Goal: Task Accomplishment & Management: Manage account settings

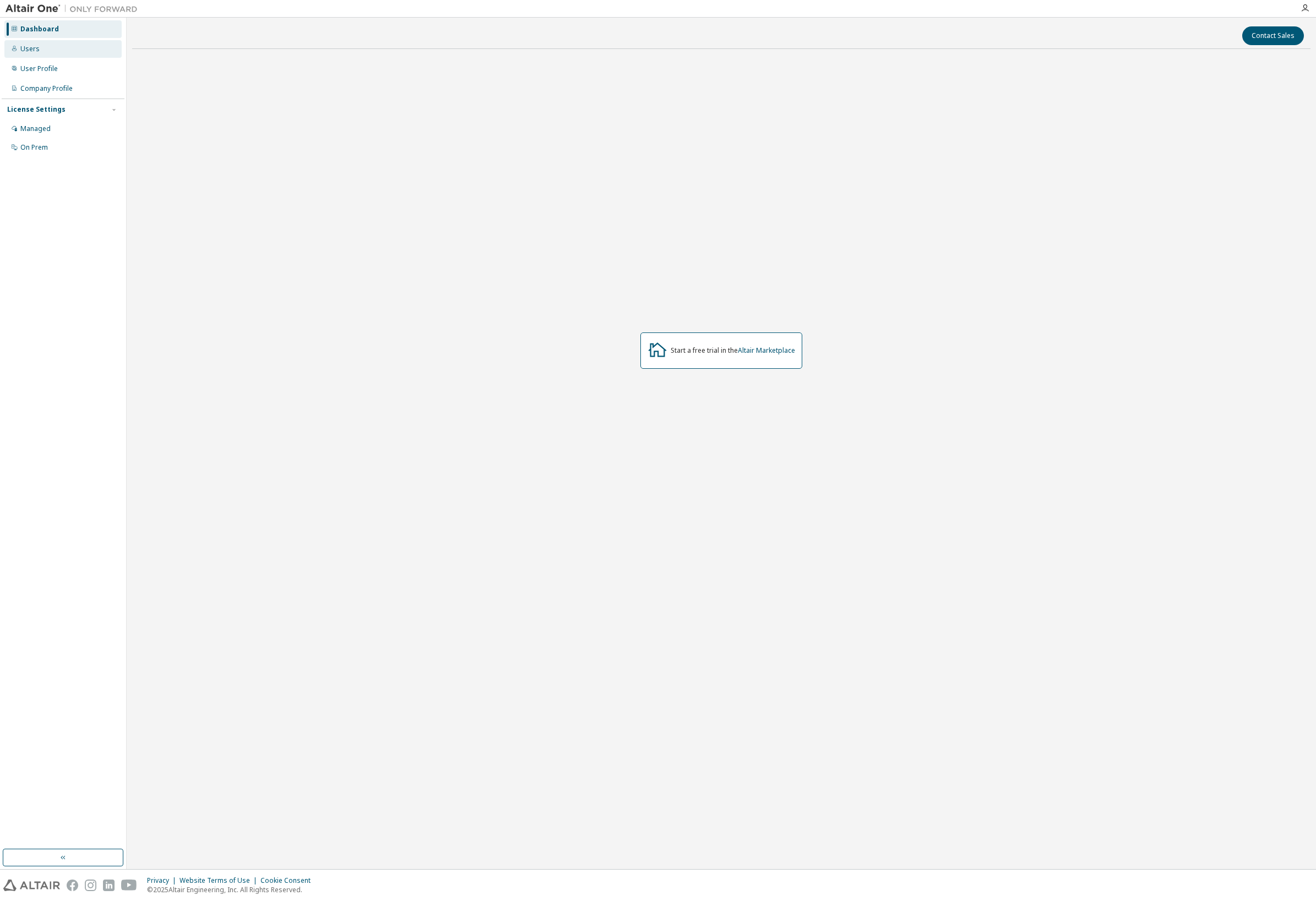
click at [50, 47] on div "Users" at bounding box center [63, 49] width 117 height 17
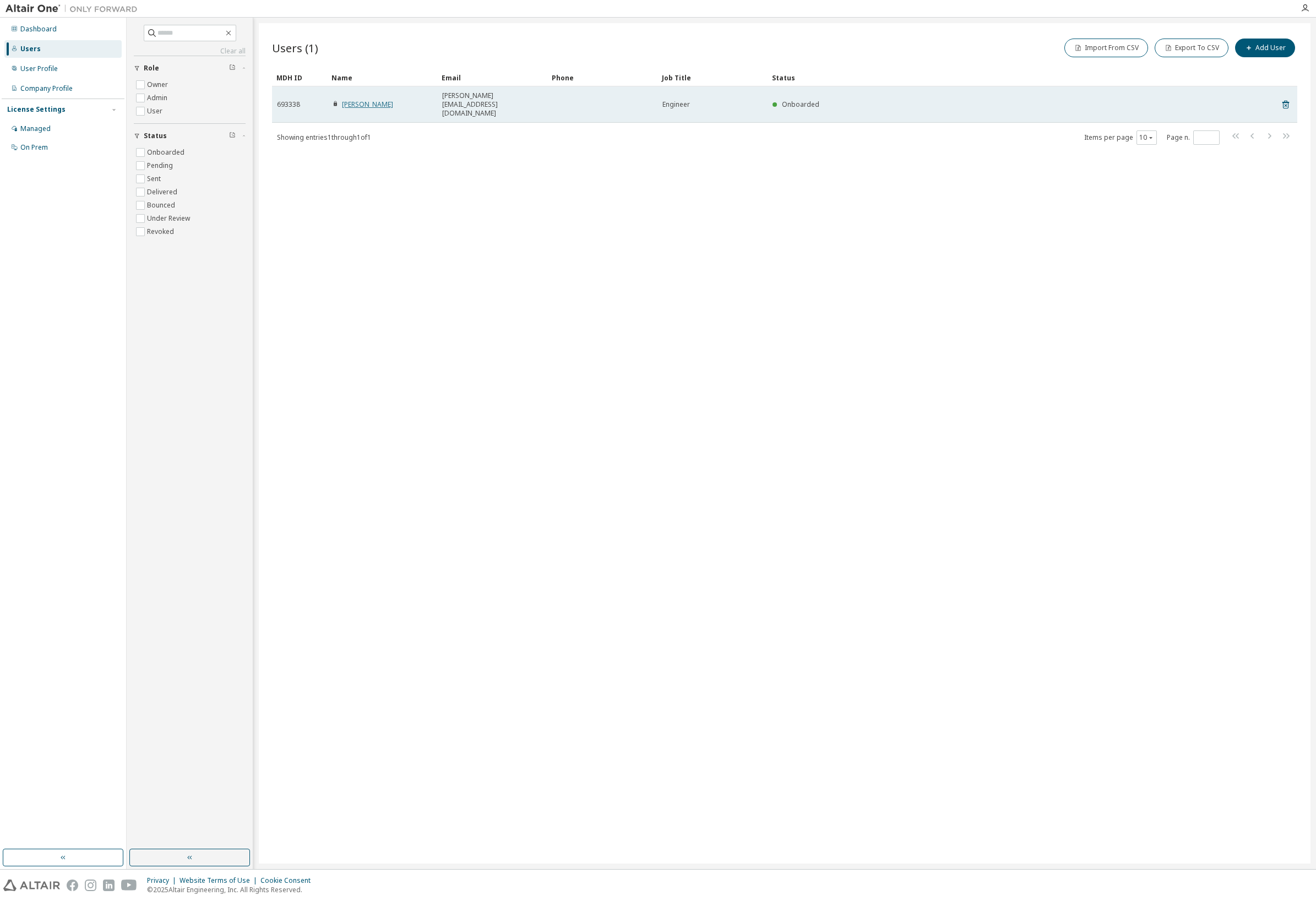
click at [360, 99] on link "francois carlier" at bounding box center [367, 104] width 51 height 9
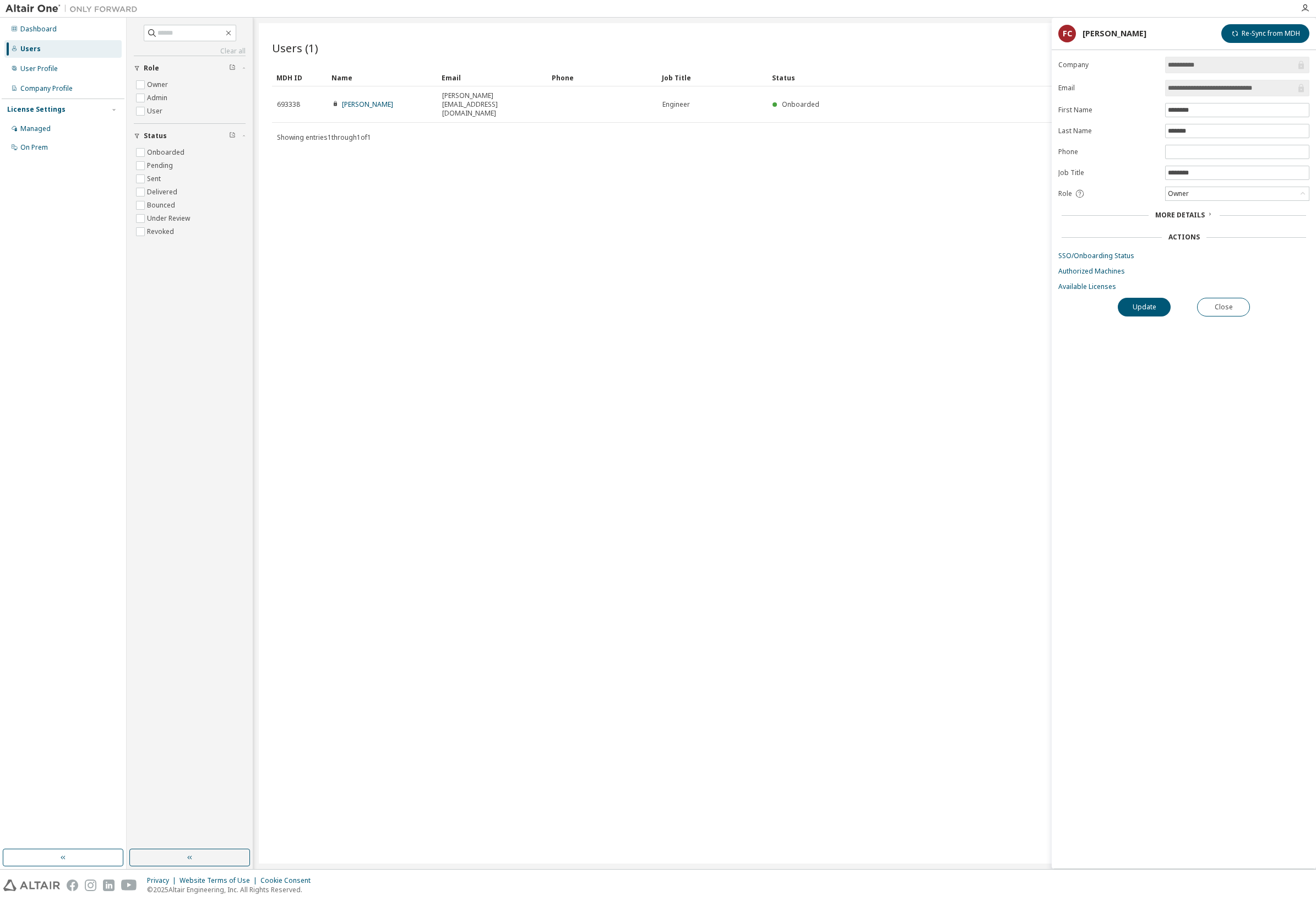
click at [1179, 219] on span "More Details" at bounding box center [1180, 214] width 50 height 9
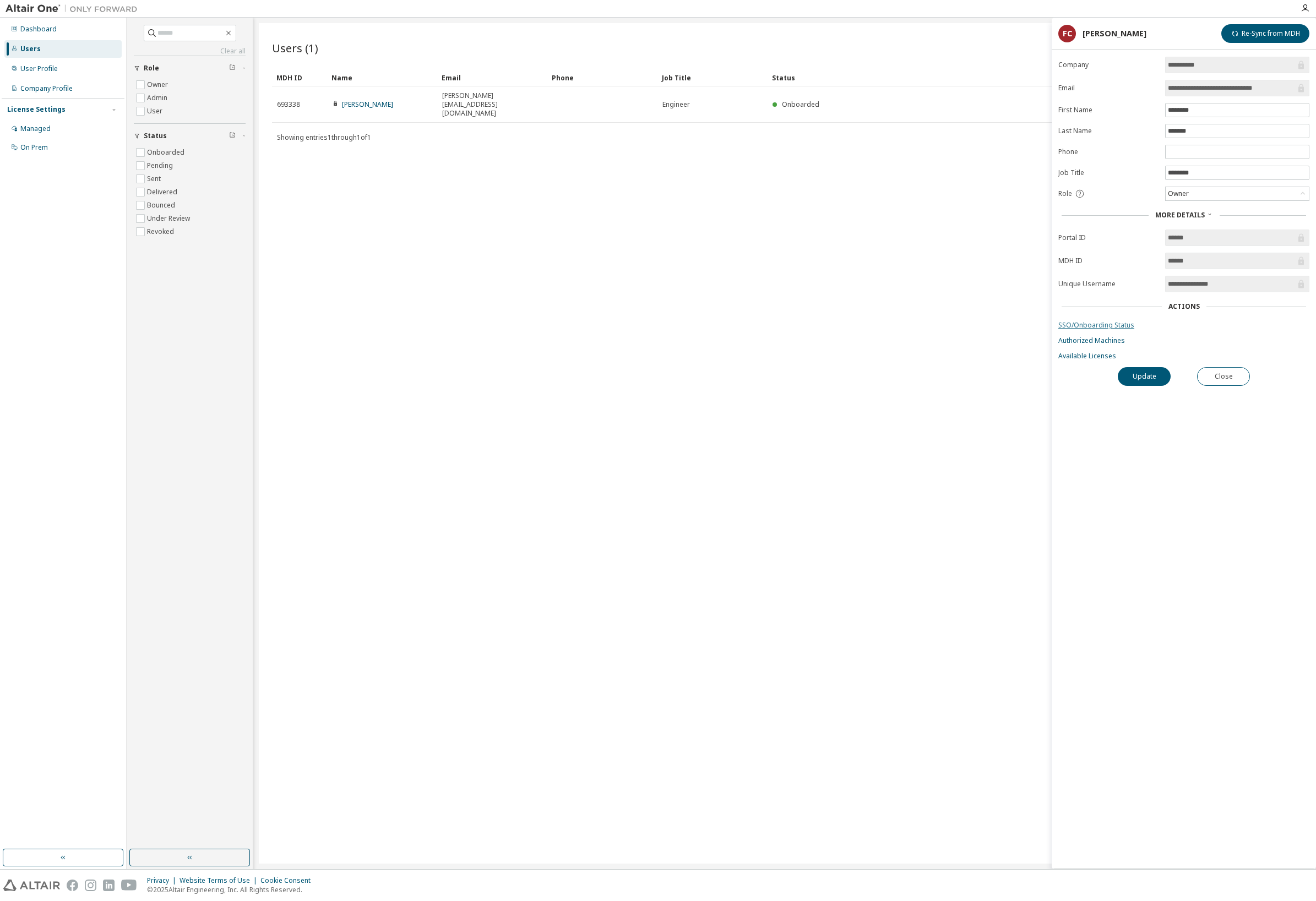
click at [1115, 330] on link "SSO/Onboarding Status" at bounding box center [1184, 325] width 251 height 9
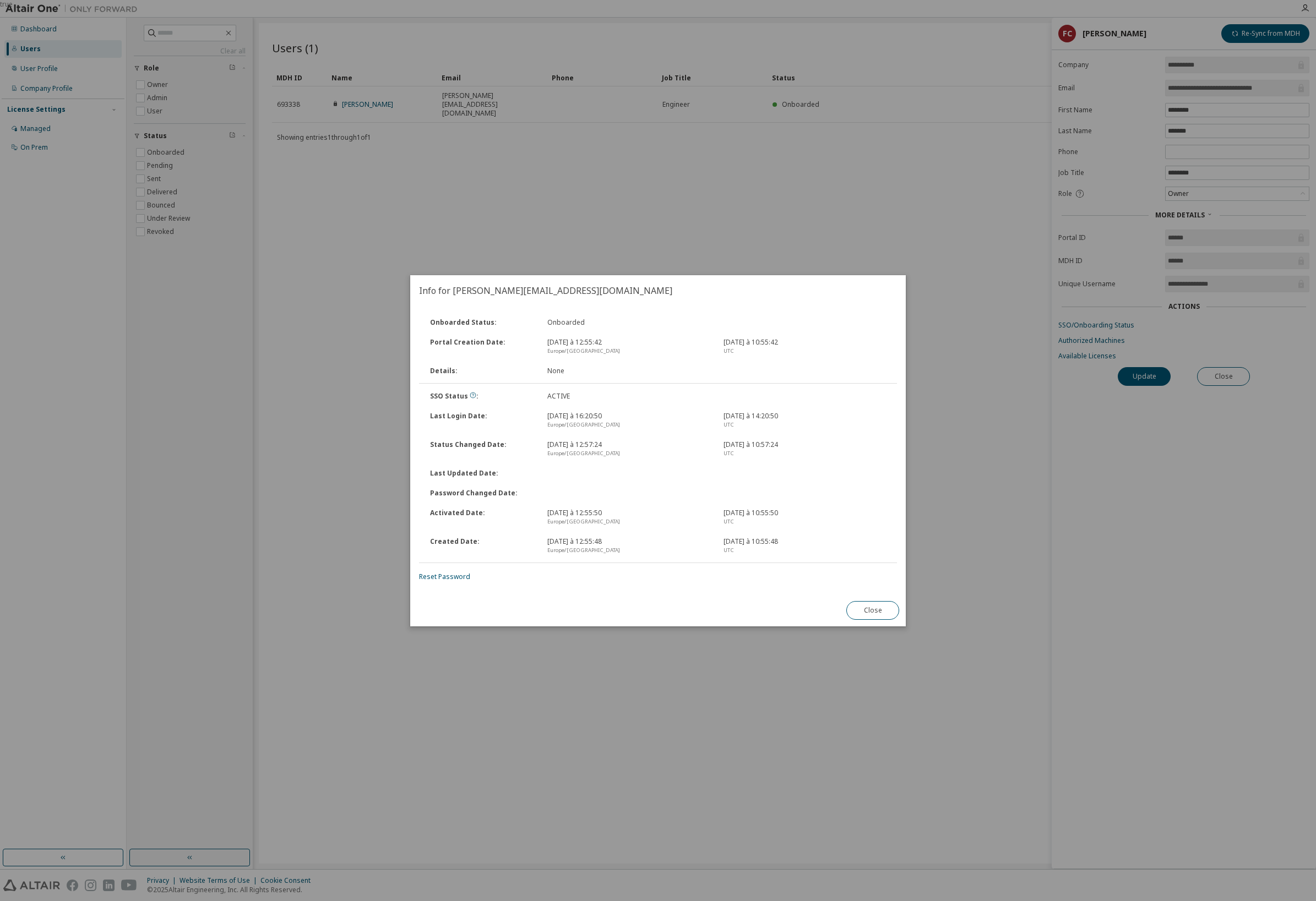
click at [775, 407] on div "Last Login Date : 4 oct. 2025 à 16:20:50 Europe/Brussels 4 oct. 2025 à 14:20:50…" at bounding box center [658, 421] width 480 height 29
click at [814, 213] on div "true" at bounding box center [658, 450] width 1316 height 901
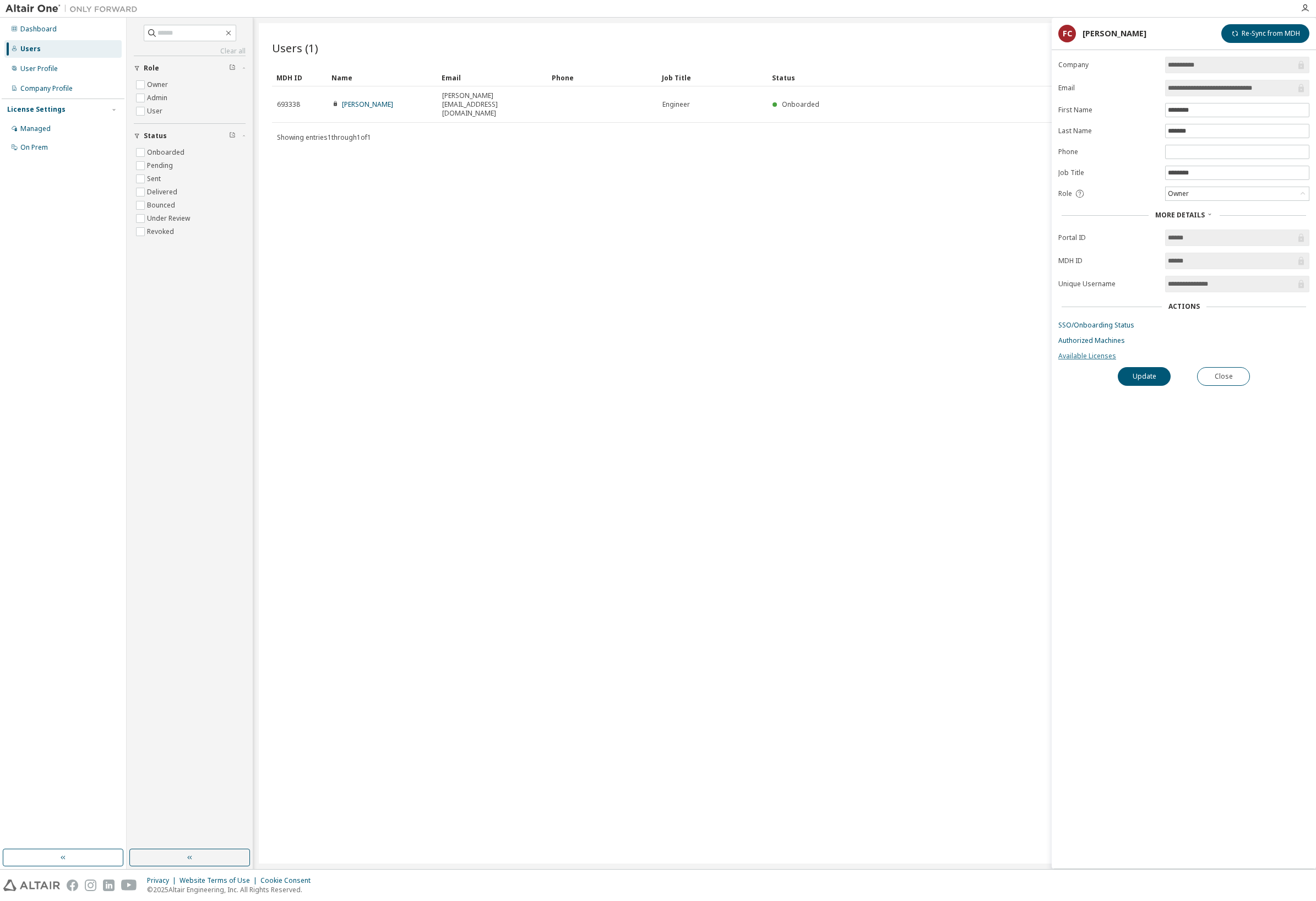
click at [1089, 358] on link "Available Licenses" at bounding box center [1184, 356] width 251 height 9
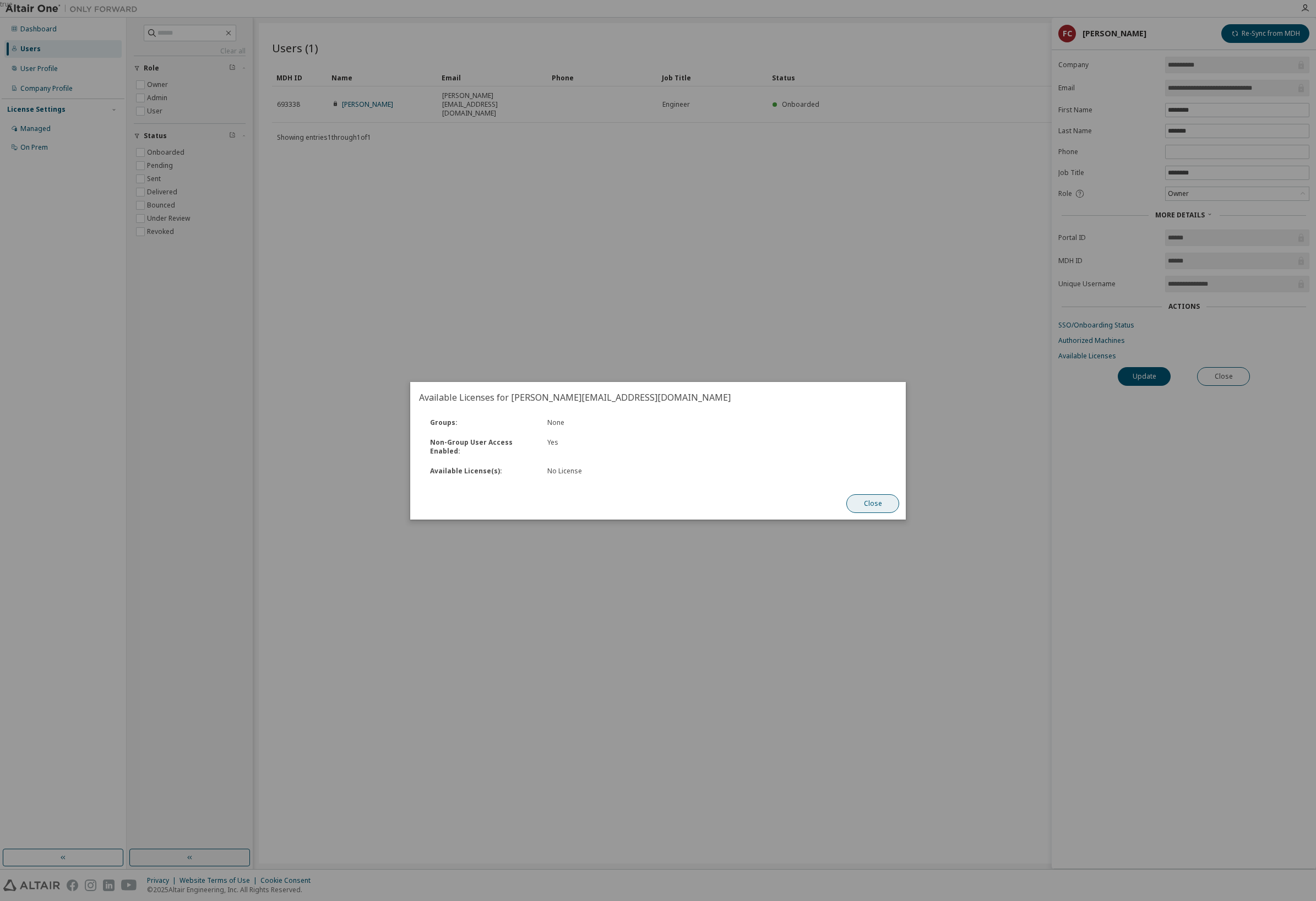
click at [888, 512] on button "Close" at bounding box center [873, 504] width 53 height 19
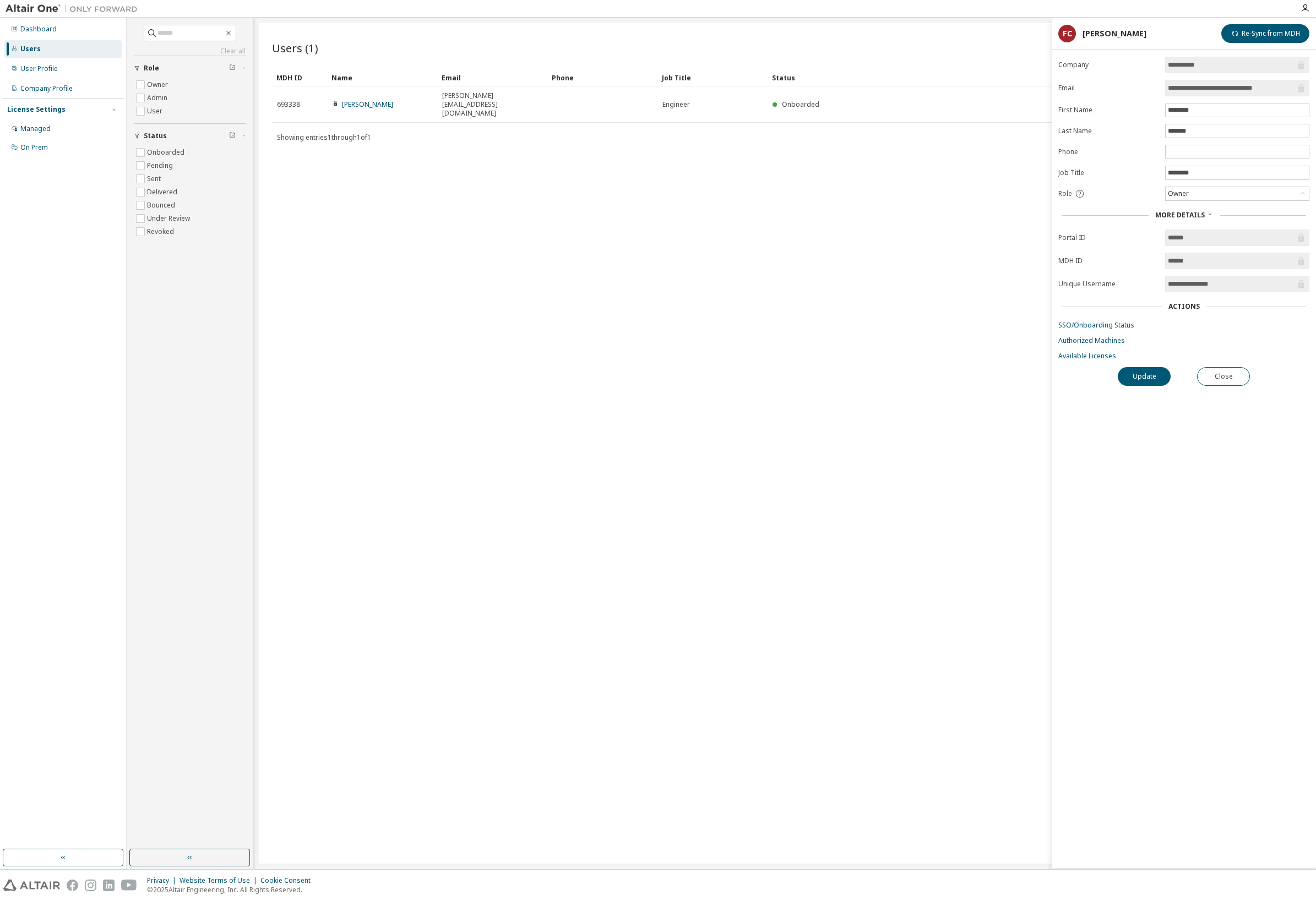
click at [894, 451] on div "Users (1) Import From CSV Export To CSV Add User Clear Load Save Save As Field …" at bounding box center [785, 443] width 1052 height 841
click at [1144, 379] on button "Update" at bounding box center [1144, 376] width 53 height 19
click at [1085, 358] on link "Available Licenses" at bounding box center [1184, 356] width 251 height 9
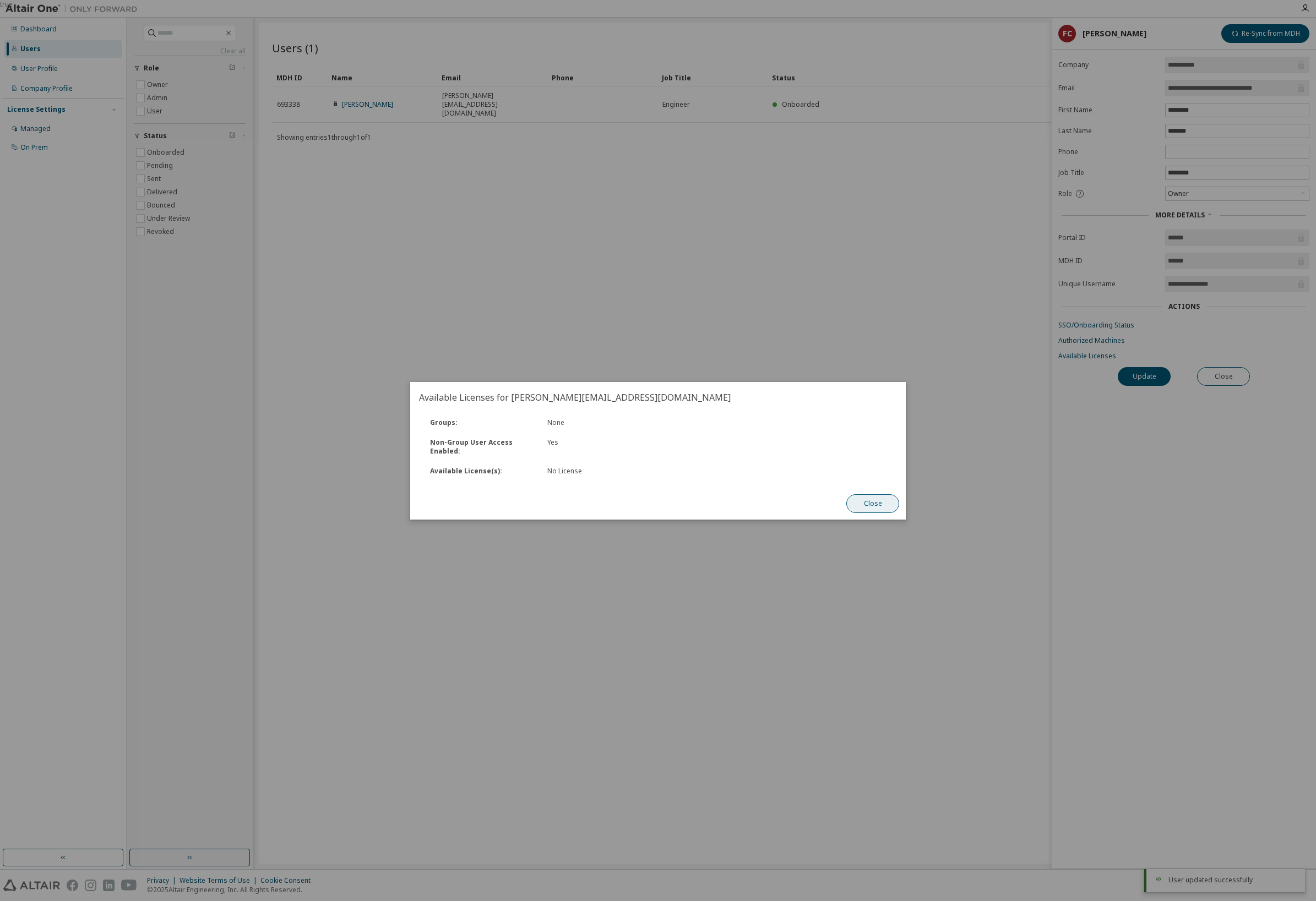
click at [883, 500] on button "Close" at bounding box center [873, 504] width 53 height 19
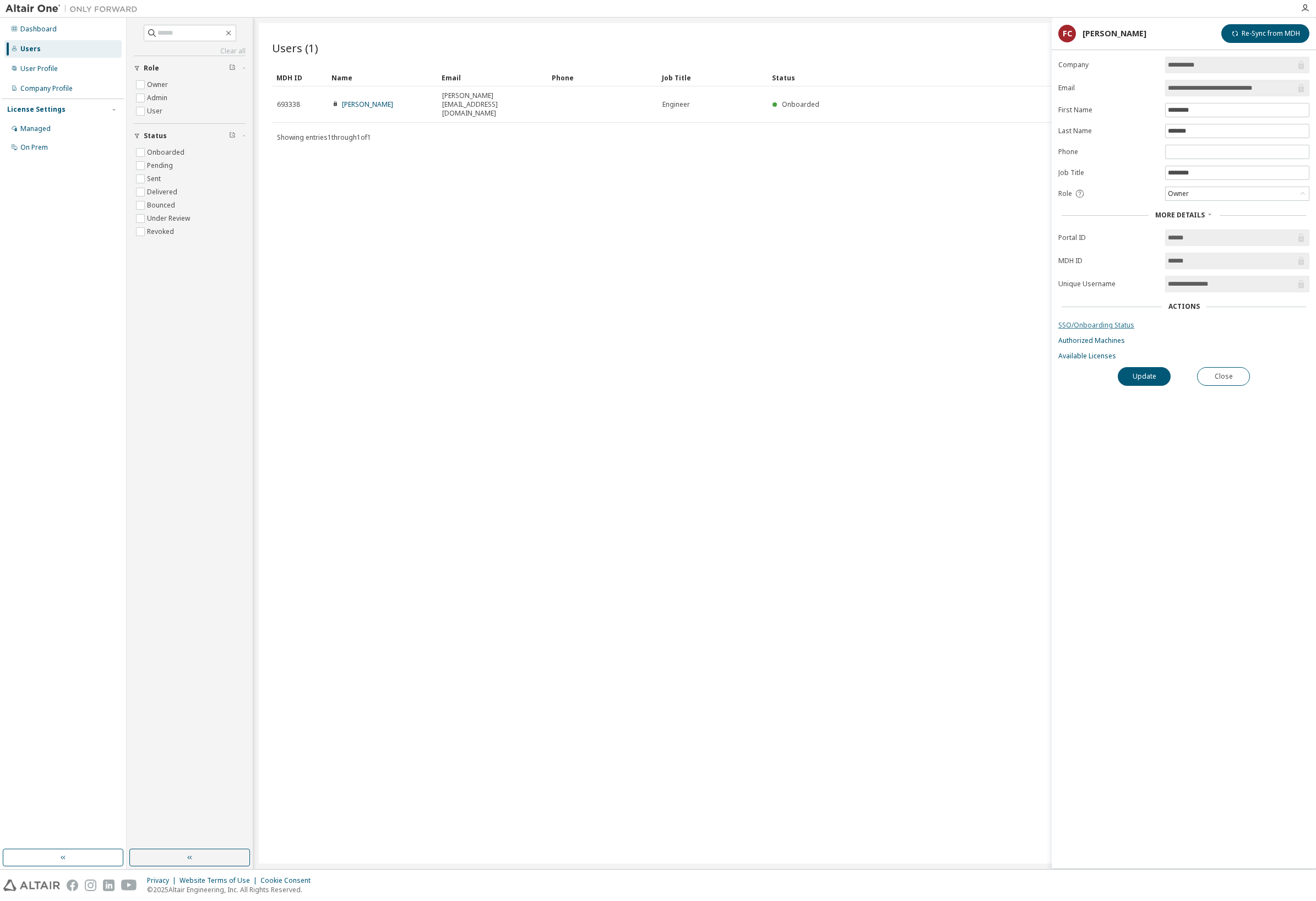
click at [1100, 328] on link "SSO/Onboarding Status" at bounding box center [1184, 325] width 251 height 9
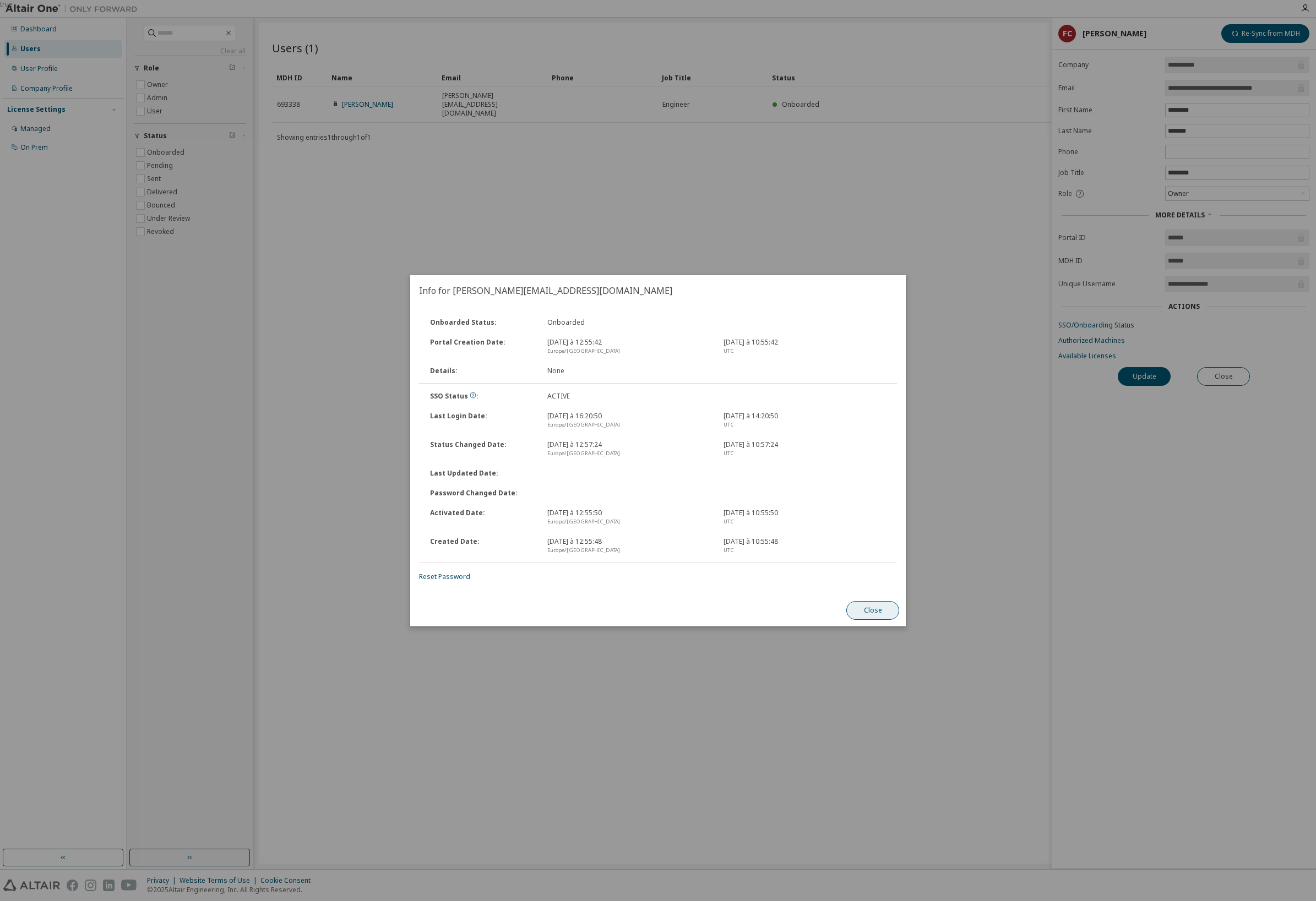
click at [885, 610] on button "Close" at bounding box center [873, 610] width 53 height 19
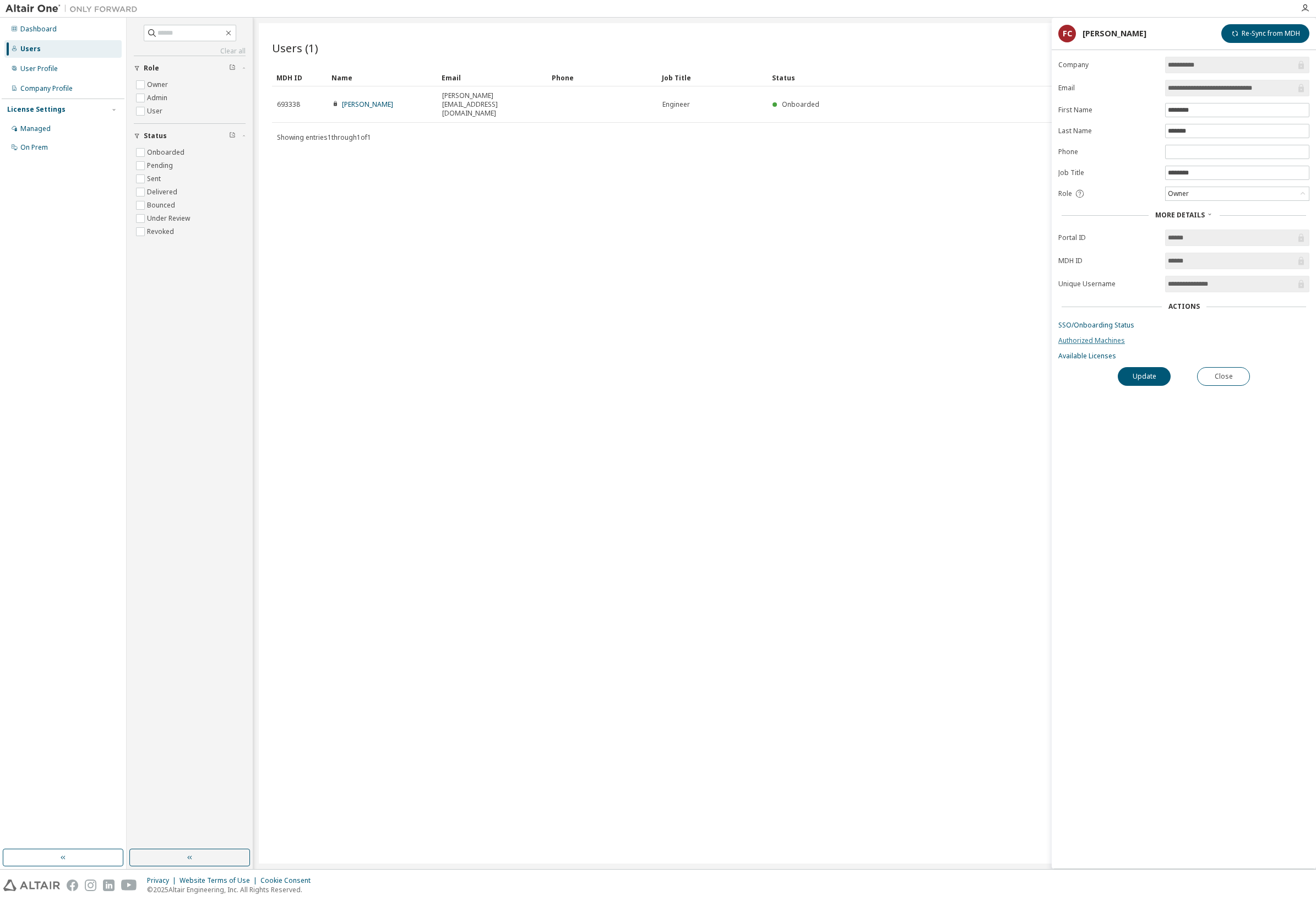
click at [1103, 344] on link "Authorized Machines" at bounding box center [1184, 340] width 251 height 9
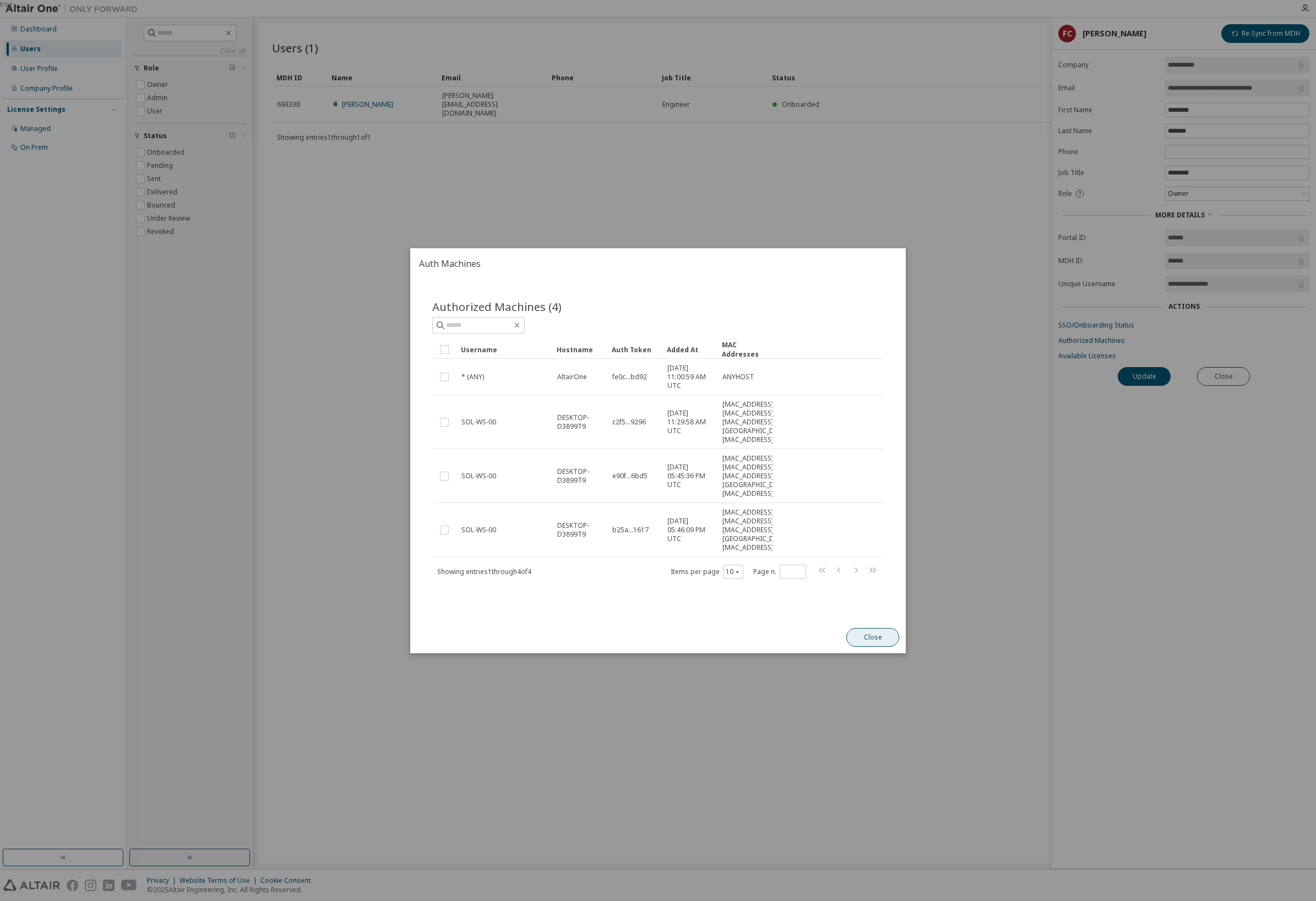
click at [870, 647] on button "Close" at bounding box center [873, 638] width 53 height 19
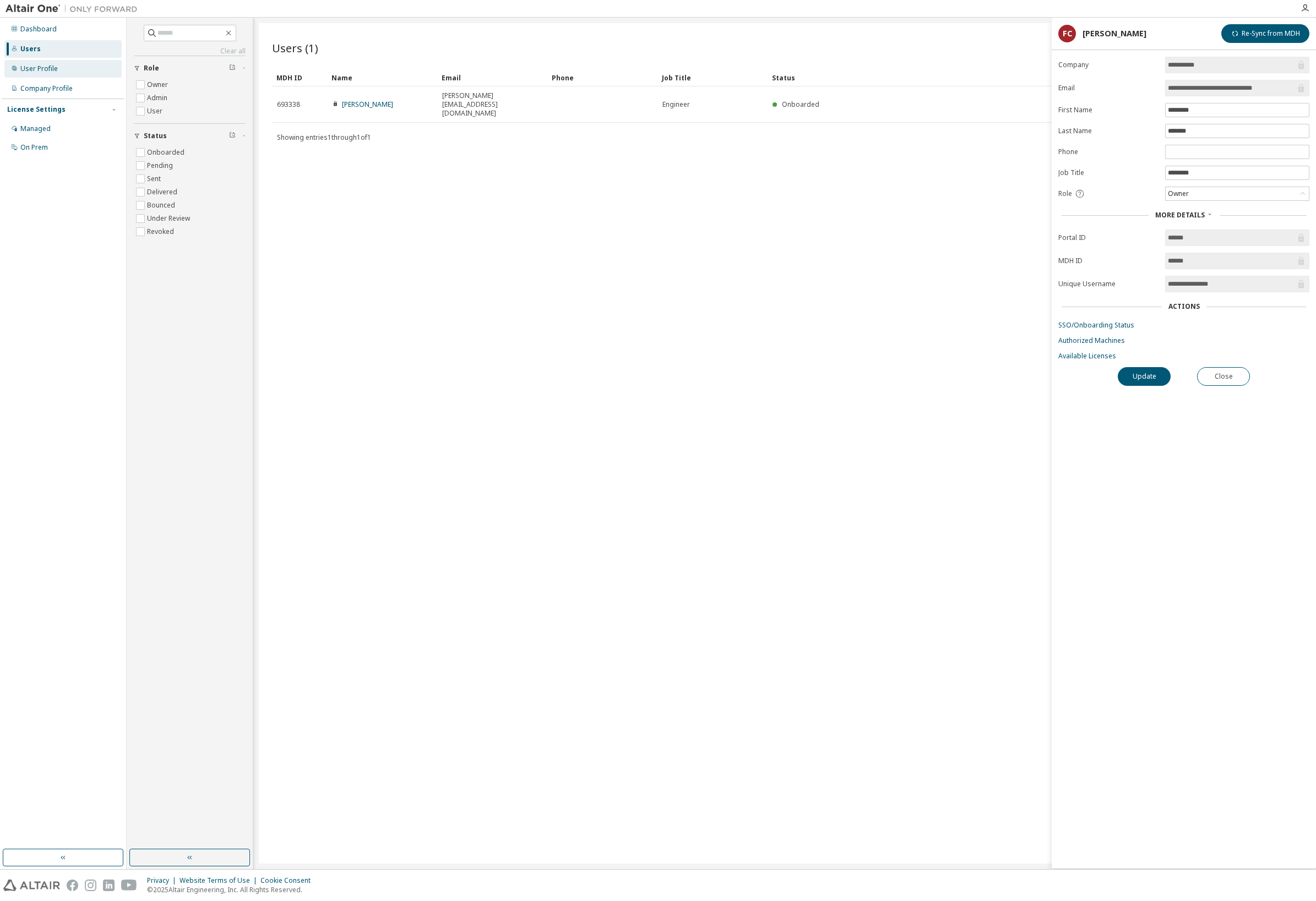
click at [23, 73] on div "User Profile" at bounding box center [39, 69] width 37 height 9
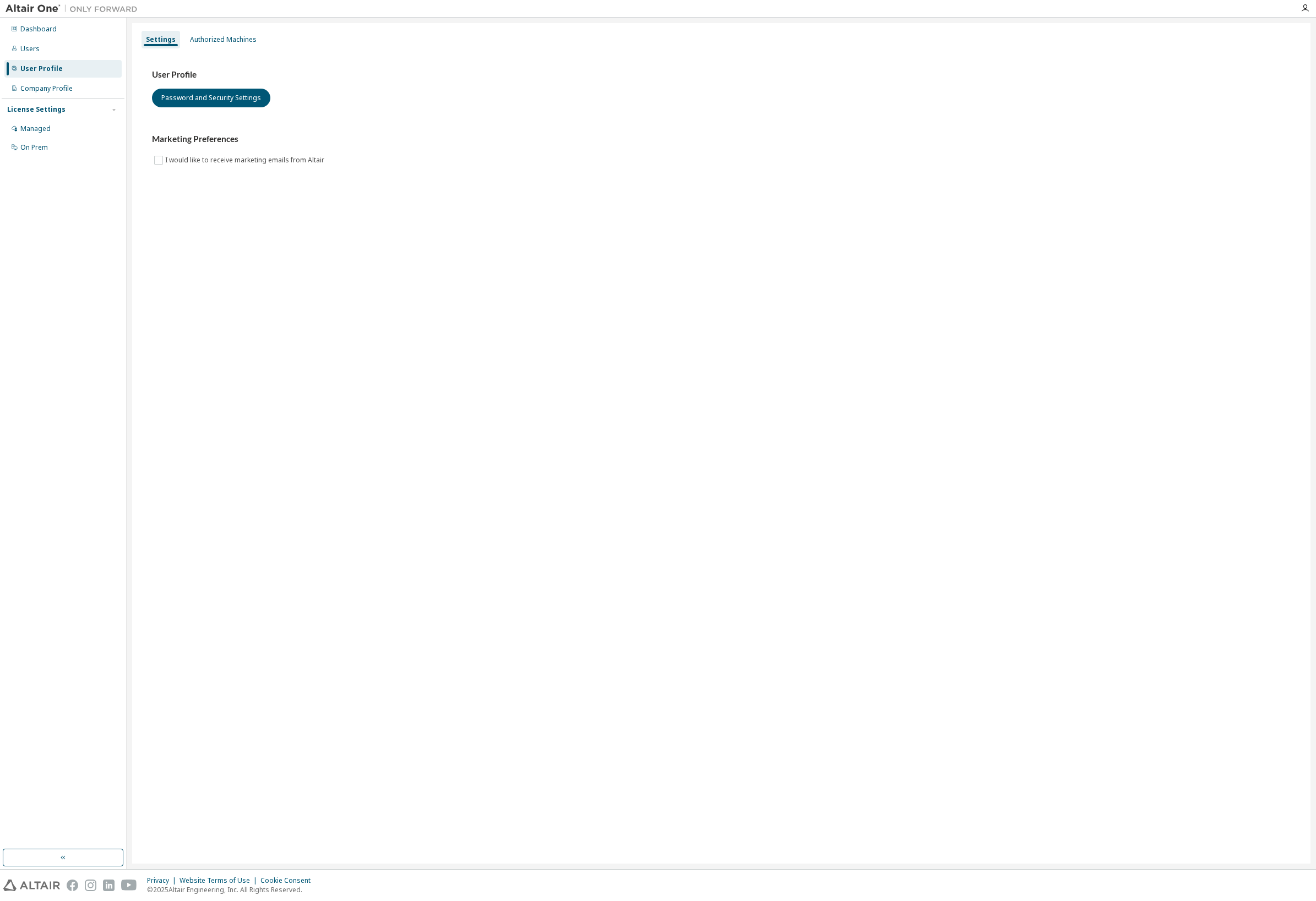
click at [207, 30] on div "Settings Authorized Machines User Profile Password and Security Settings Market…" at bounding box center [721, 443] width 1178 height 841
click at [207, 35] on div "Authorized Machines" at bounding box center [223, 40] width 76 height 17
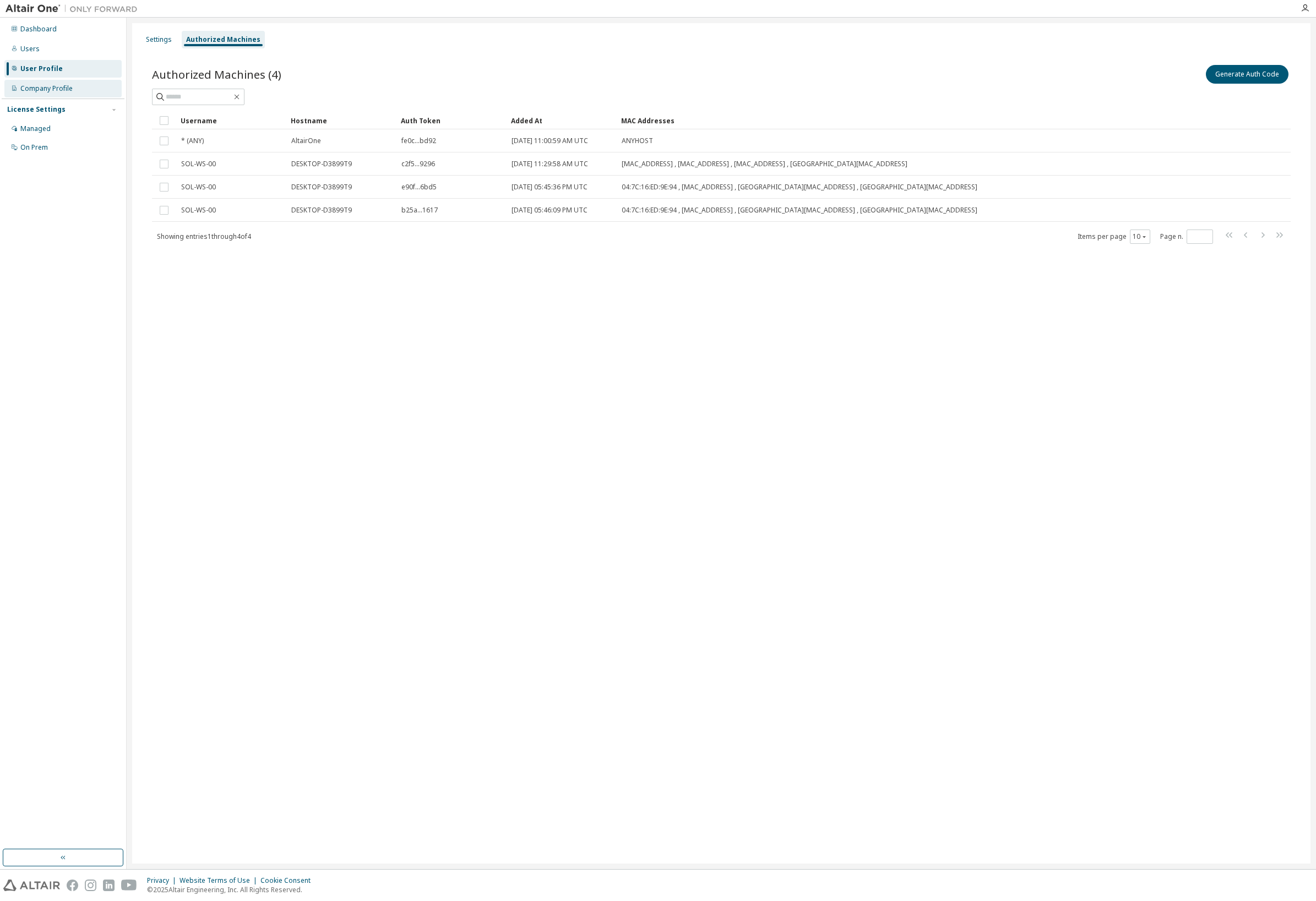
click at [53, 84] on div "Company Profile" at bounding box center [46, 89] width 53 height 9
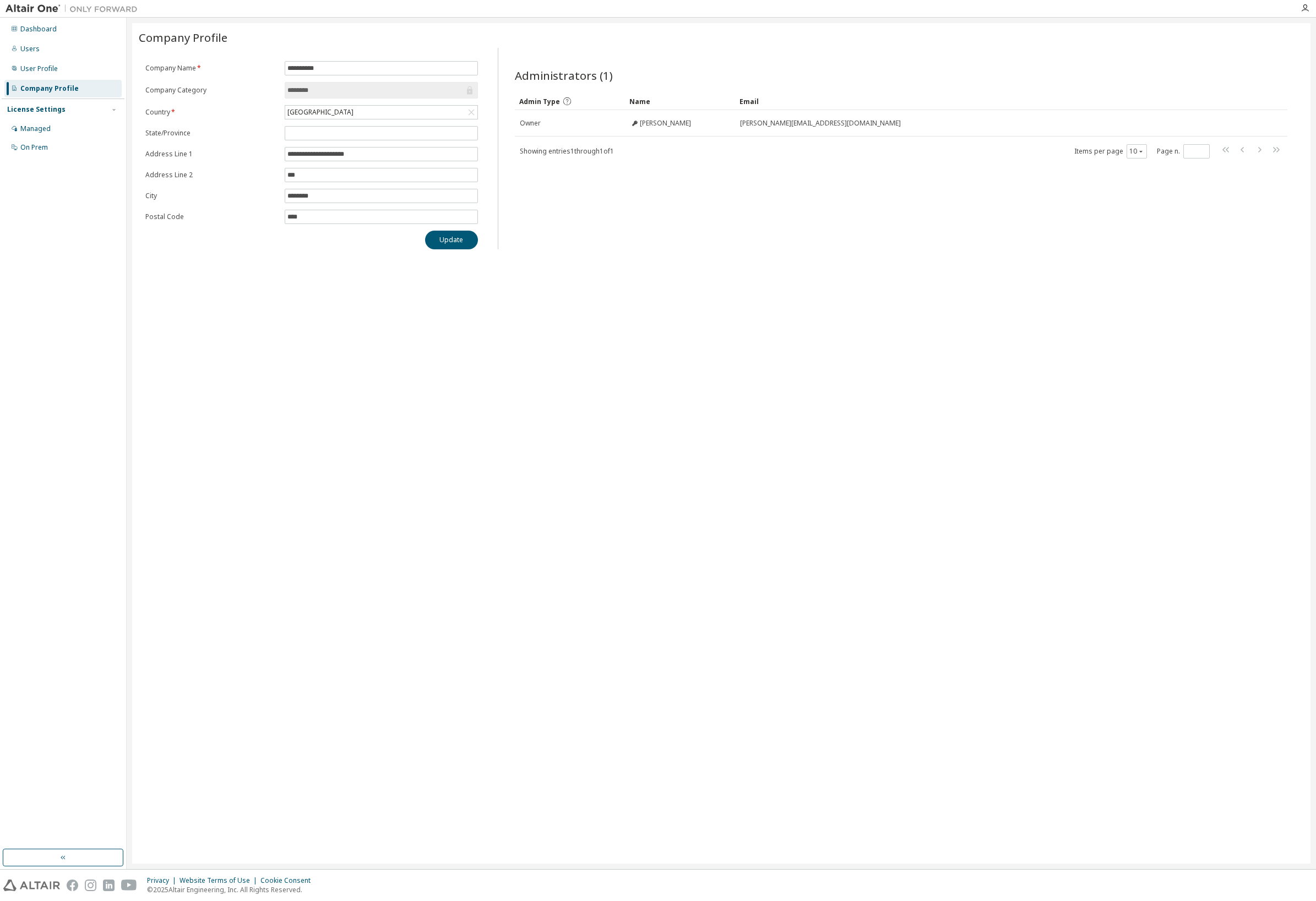
click at [334, 287] on div "**********" at bounding box center [721, 443] width 1178 height 841
click at [73, 130] on div "Managed" at bounding box center [63, 129] width 117 height 17
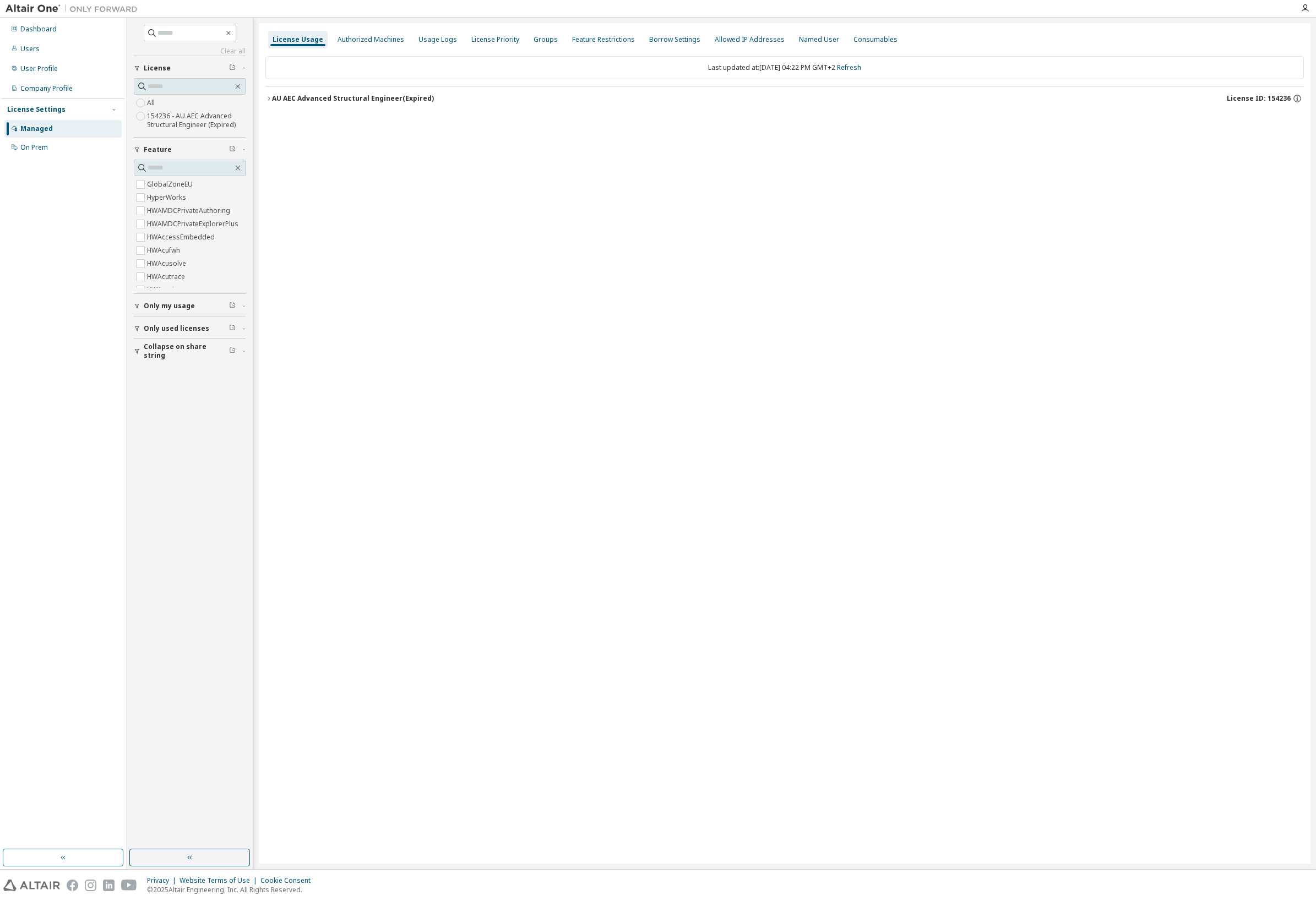
click at [166, 122] on label "154236 - AU AEC Advanced Structural Engineer (Expired)" at bounding box center [196, 120] width 99 height 22
click at [161, 121] on label "154236 - AU AEC Advanced Structural Engineer (Expired)" at bounding box center [196, 120] width 99 height 22
click at [169, 34] on input "text" at bounding box center [191, 32] width 66 height 11
type input "*****"
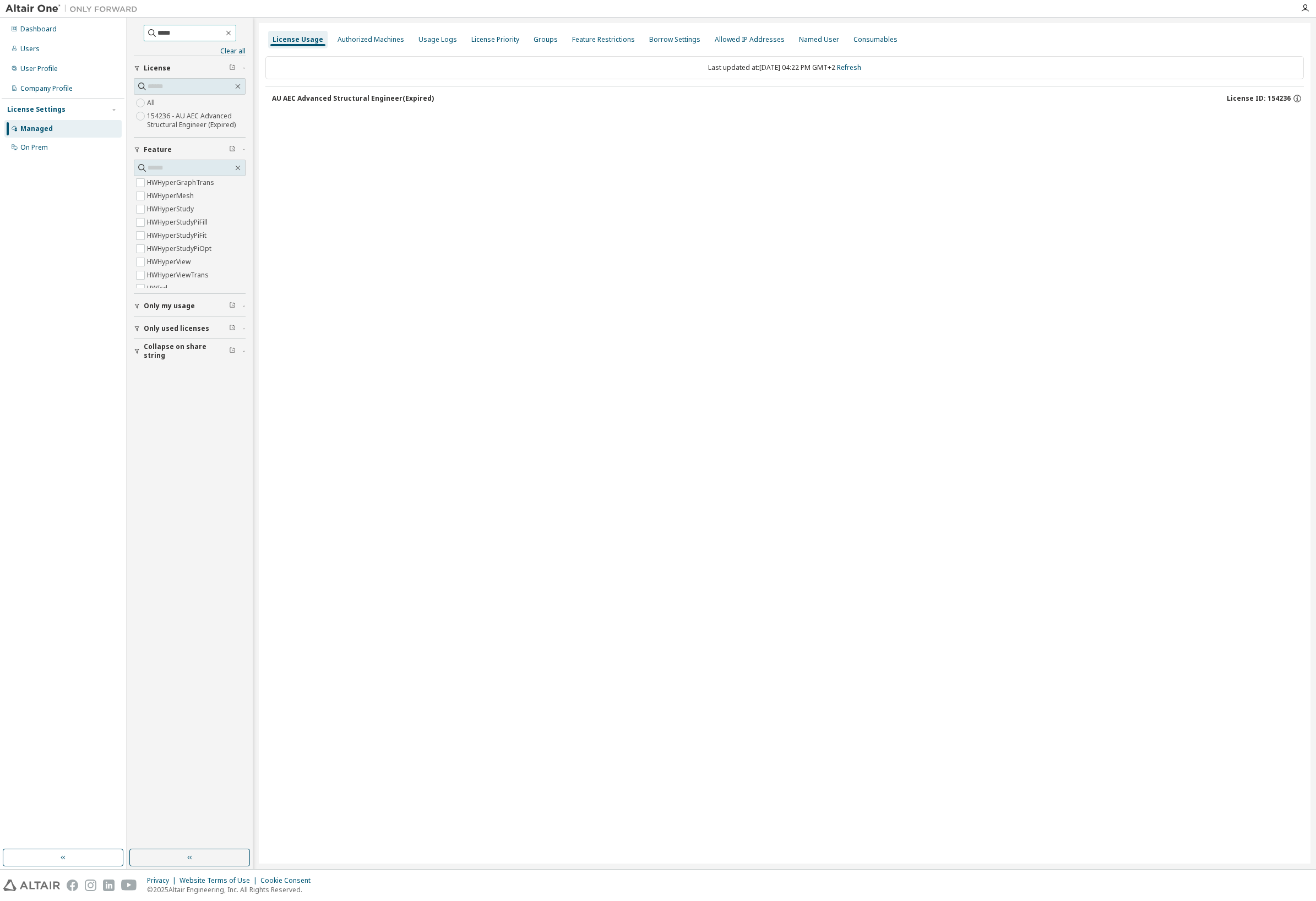
scroll to position [364, 0]
click at [158, 203] on label "HWHyperMesh" at bounding box center [171, 204] width 49 height 13
click at [156, 189] on label "HWHyperMesh" at bounding box center [171, 184] width 49 height 13
click at [139, 329] on icon "button" at bounding box center [137, 328] width 6 height 6
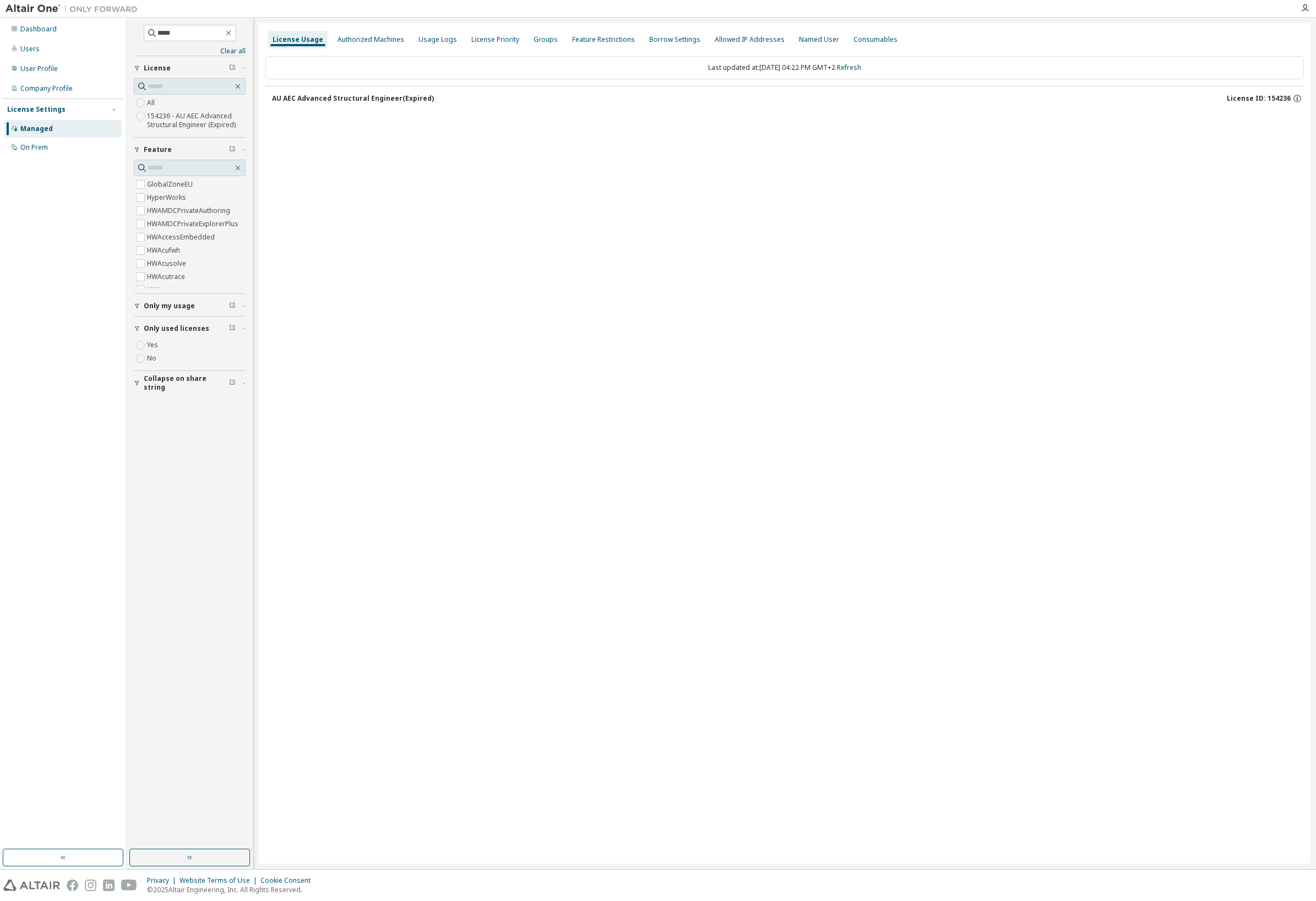
click at [163, 385] on span "Collapse on share string" at bounding box center [186, 383] width 86 height 17
click at [646, 355] on div "License Usage Authorized Machines Usage Logs License Priority Groups Feature Re…" at bounding box center [785, 443] width 1052 height 841
click at [1301, 98] on icon "button" at bounding box center [1297, 99] width 8 height 8
click at [801, 160] on div "License Usage Authorized Machines Usage Logs License Priority Groups Feature Re…" at bounding box center [785, 443] width 1052 height 841
click at [395, 42] on div "Authorized Machines" at bounding box center [371, 40] width 67 height 9
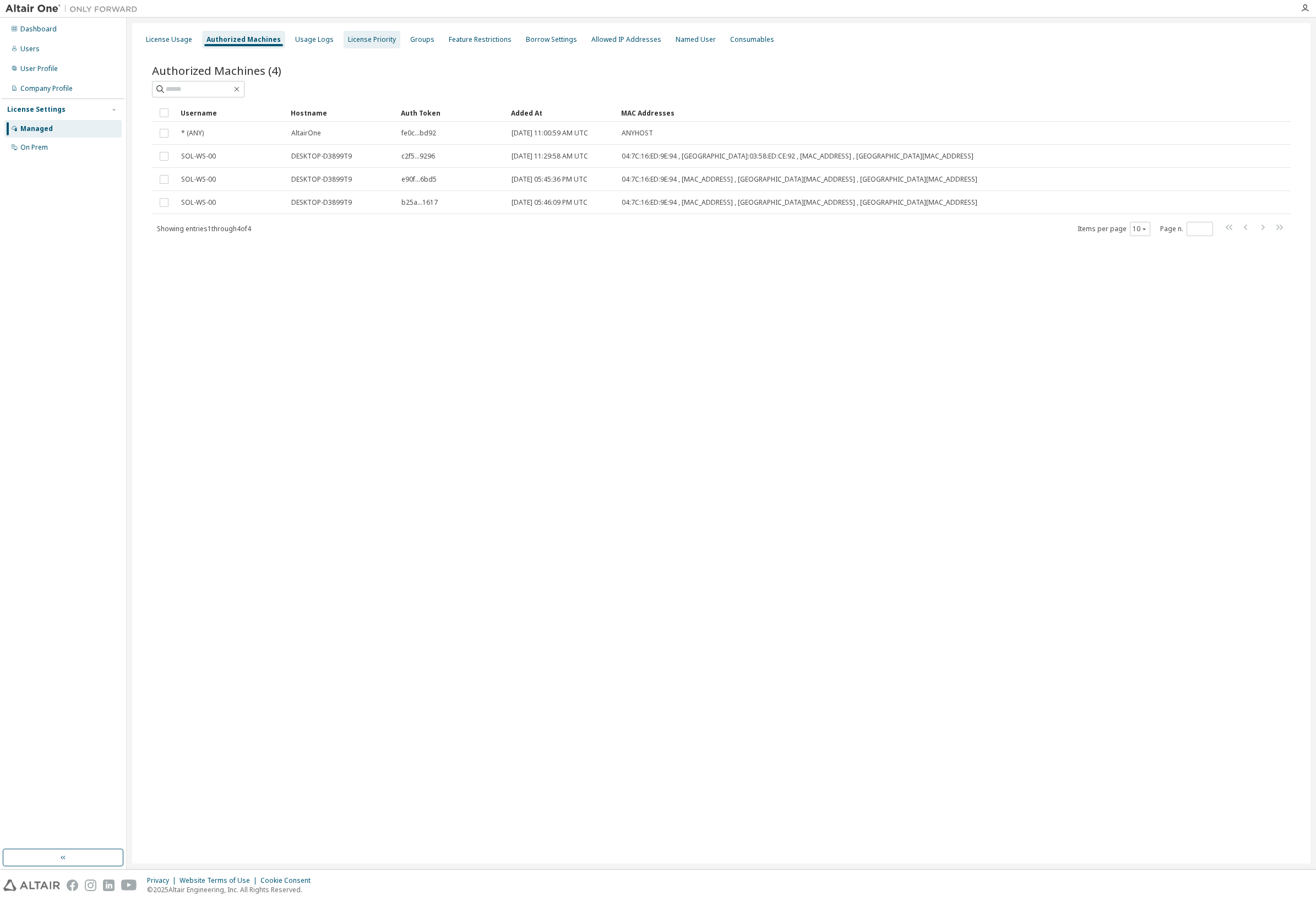
click at [347, 45] on div "License Priority" at bounding box center [371, 40] width 57 height 17
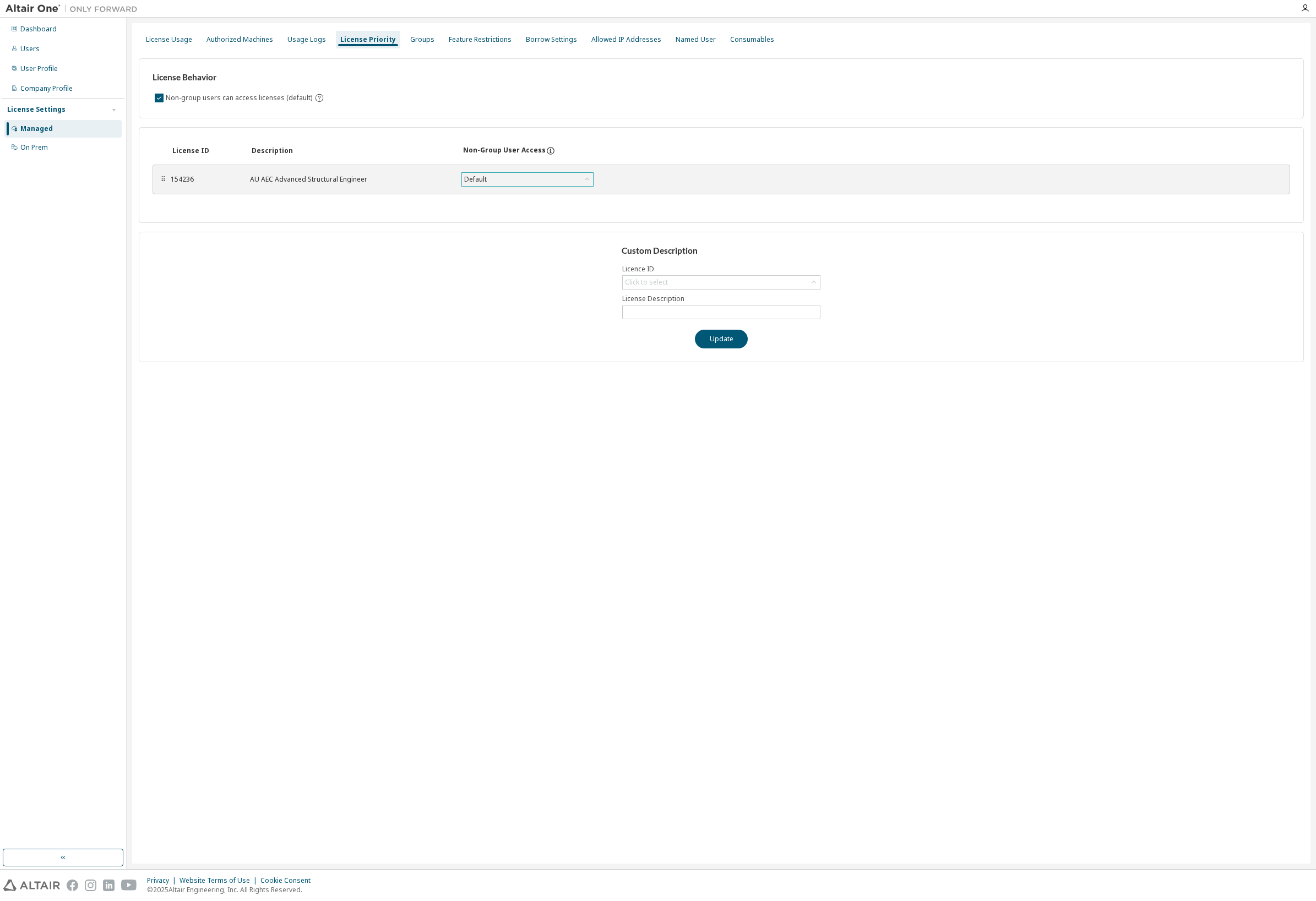
click at [556, 177] on div "Default" at bounding box center [528, 179] width 131 height 13
click at [301, 39] on div "Usage Logs" at bounding box center [307, 40] width 39 height 9
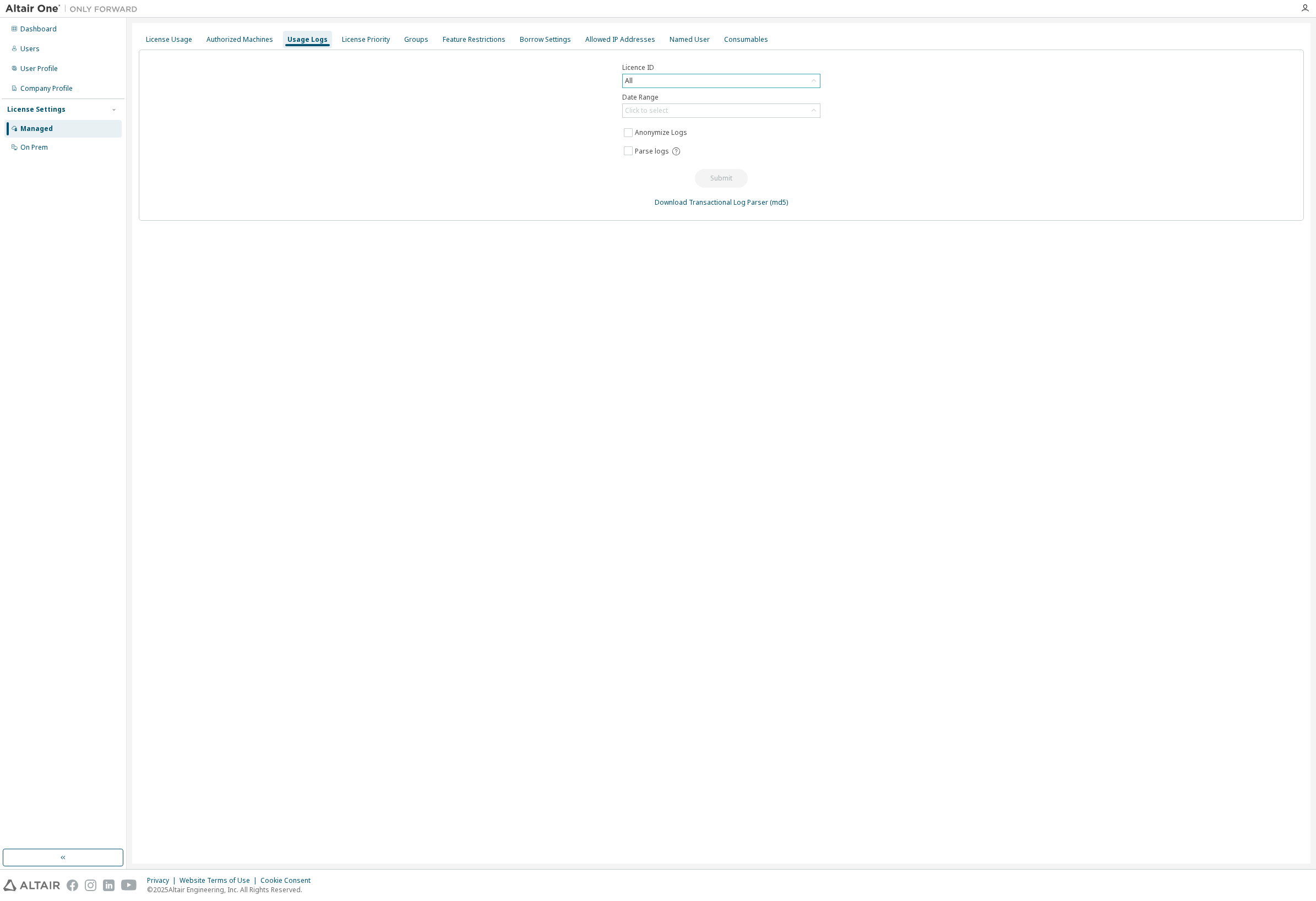
click at [724, 85] on div "All" at bounding box center [721, 81] width 197 height 13
click at [714, 112] on div "Click to select" at bounding box center [721, 111] width 197 height 13
click at [572, 109] on div "Licence ID All Date Range Click to select Last 30 days Year to date Custom Date…" at bounding box center [721, 135] width 1166 height 171
click at [359, 40] on div "License Priority" at bounding box center [366, 40] width 48 height 9
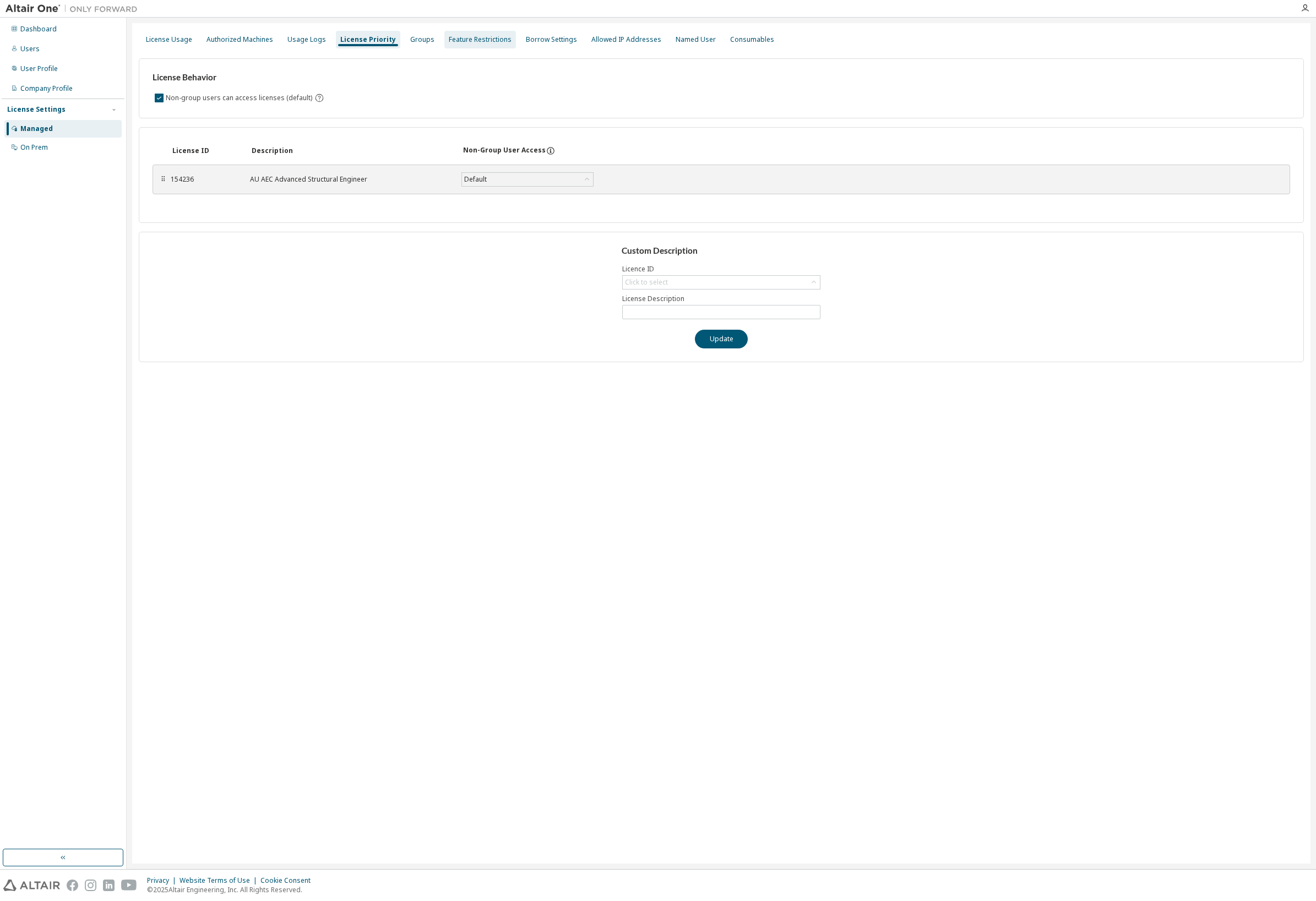
click at [444, 45] on div "Feature Restrictions" at bounding box center [479, 40] width 71 height 17
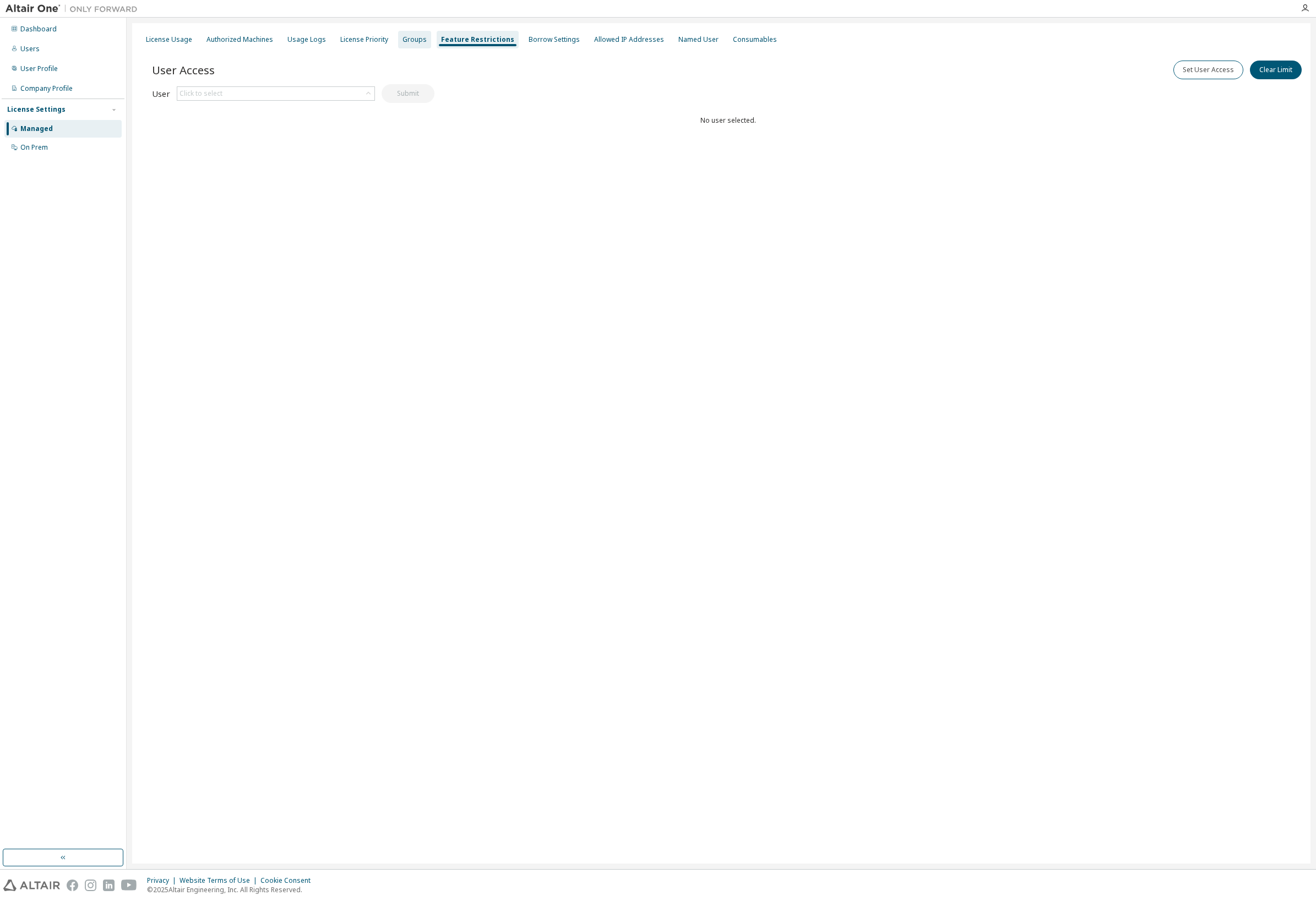
click at [403, 42] on div "Groups" at bounding box center [415, 40] width 24 height 9
click at [546, 42] on div "Borrow Settings" at bounding box center [544, 40] width 51 height 9
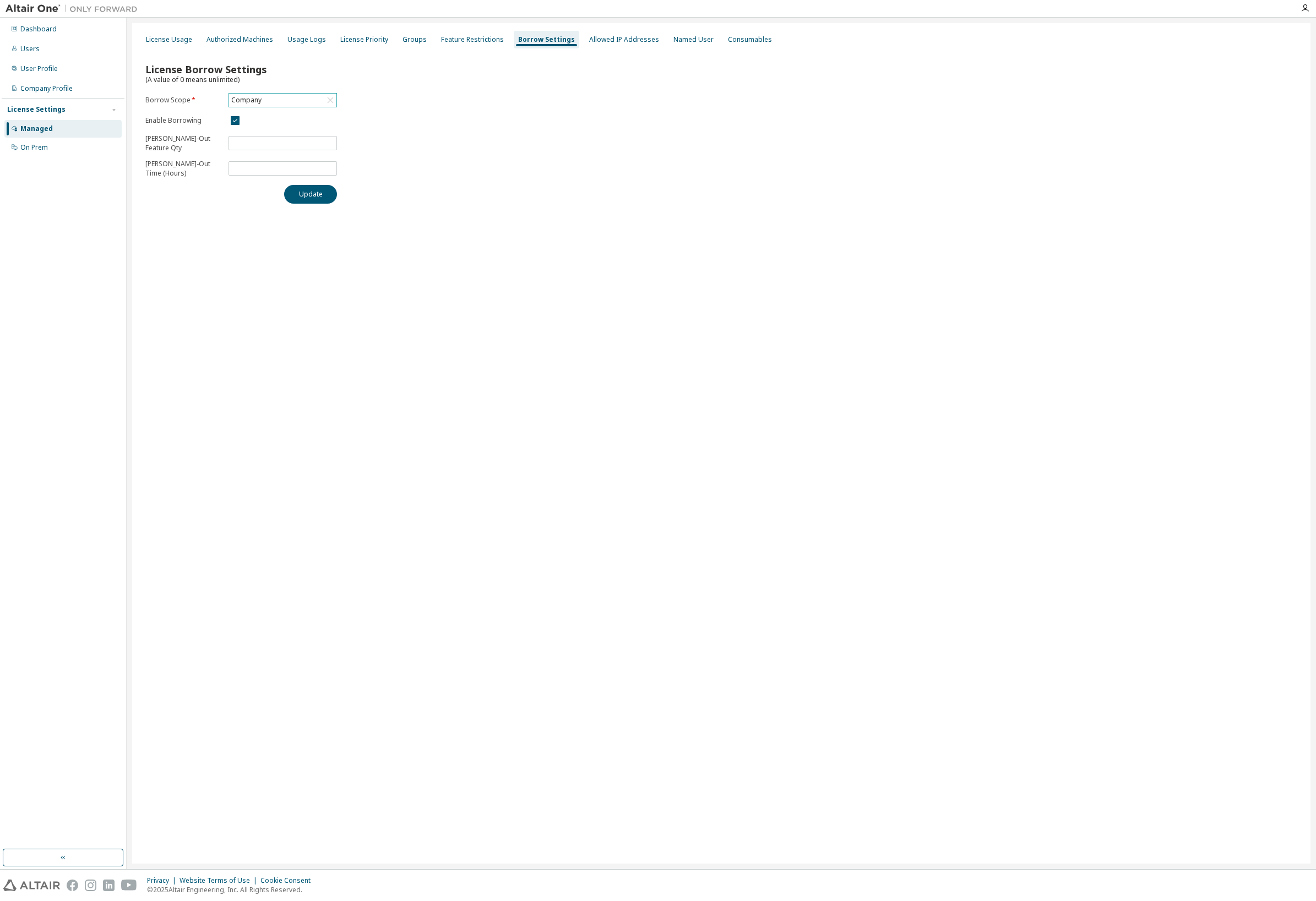
click at [316, 102] on div "Company" at bounding box center [282, 100] width 107 height 13
click at [315, 102] on div "Company" at bounding box center [282, 100] width 107 height 13
click at [492, 102] on div "License Borrow Settings (A value of 0 means unlimited) Borrow Scope * Company E…" at bounding box center [721, 130] width 1166 height 160
click at [603, 37] on div "Allowed IP Addresses" at bounding box center [624, 40] width 70 height 9
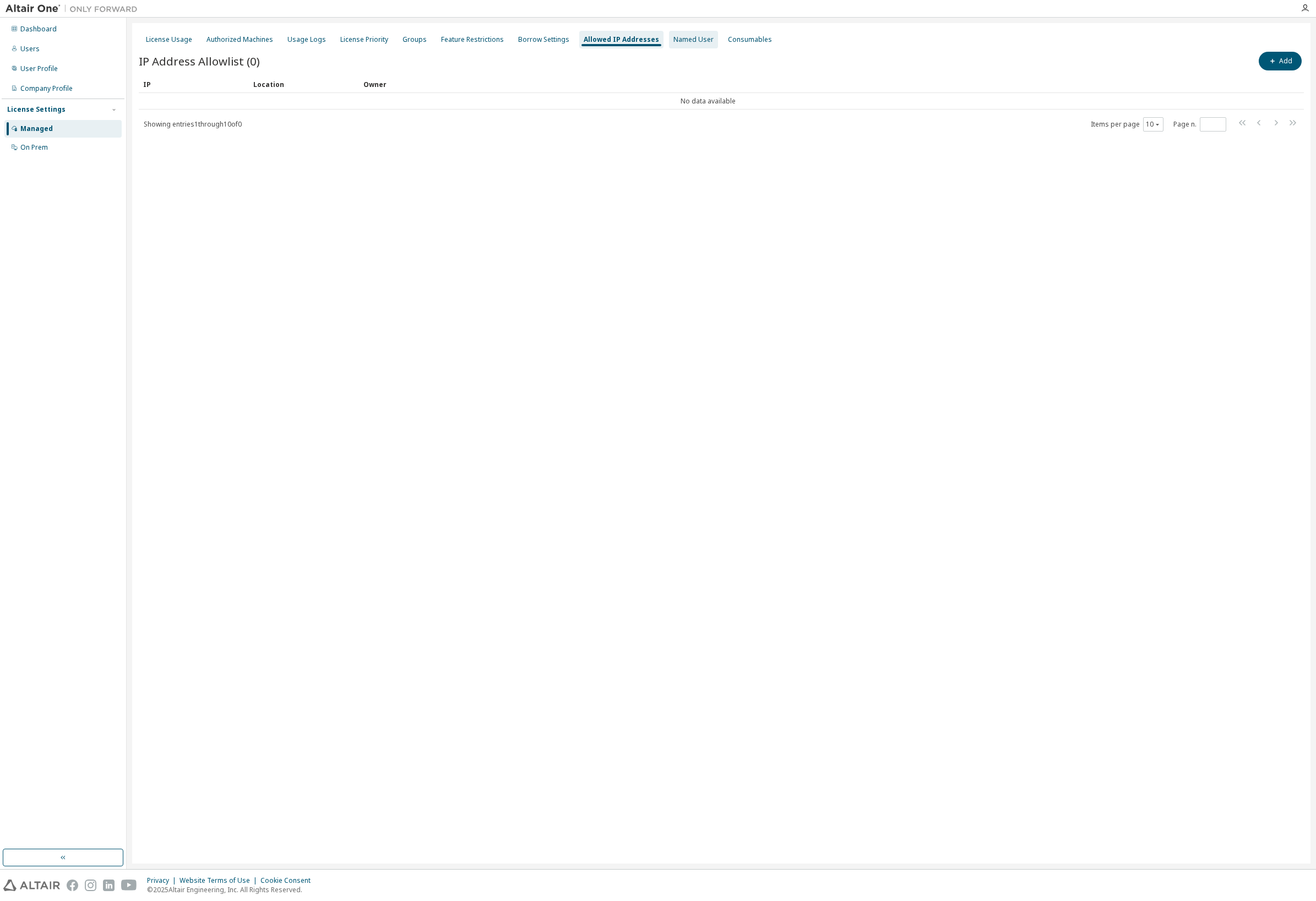
click at [674, 37] on div "Named User" at bounding box center [694, 40] width 40 height 9
click at [726, 41] on div "Consumables" at bounding box center [747, 40] width 44 height 9
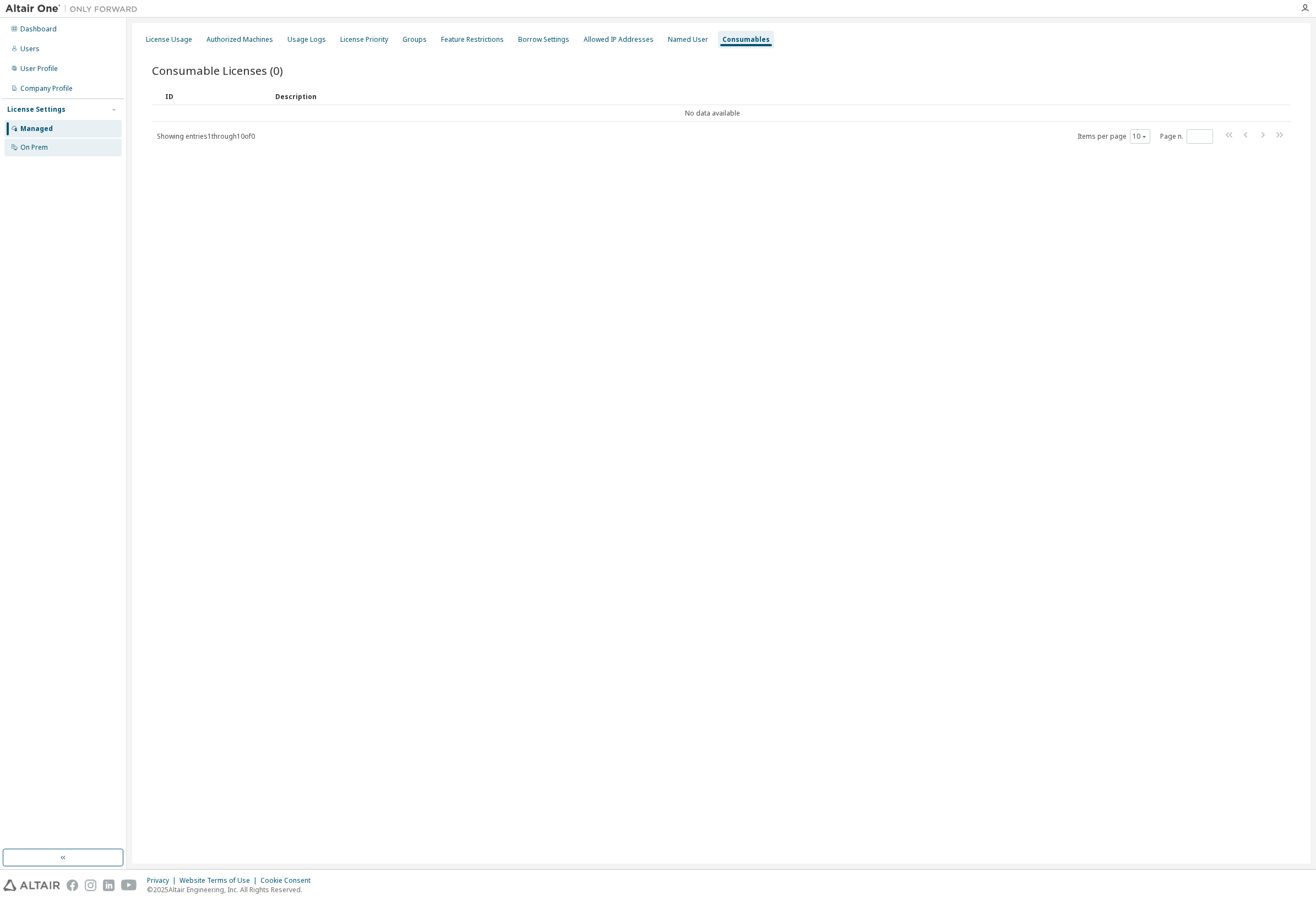
click at [48, 153] on div "On Prem" at bounding box center [63, 148] width 117 height 17
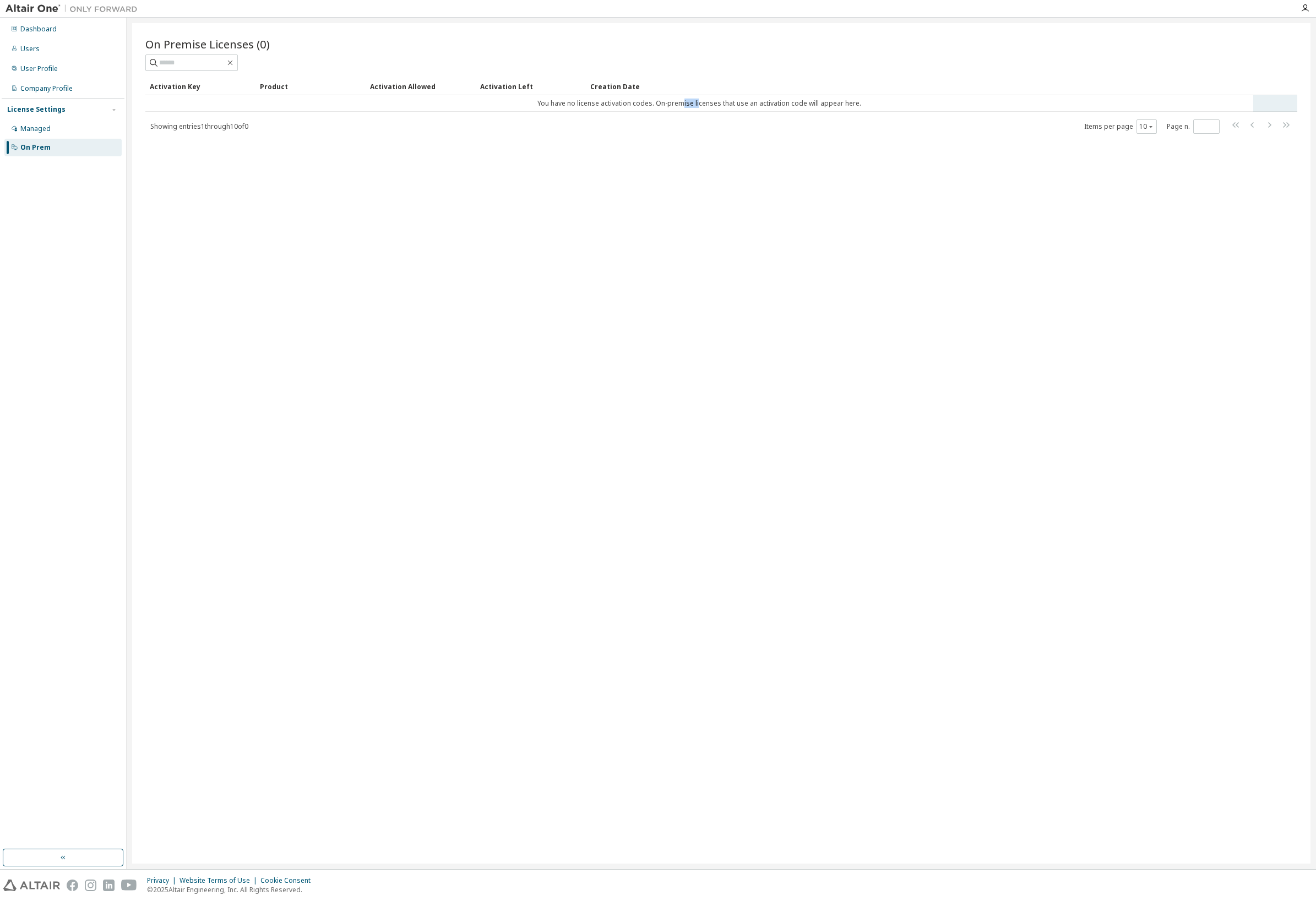
drag, startPoint x: 683, startPoint y: 105, endPoint x: 698, endPoint y: 104, distance: 15.0
click at [698, 104] on td "You have no license activation codes. On-premise licenses that use an activatio…" at bounding box center [699, 103] width 1108 height 17
drag, startPoint x: 739, startPoint y: 99, endPoint x: 761, endPoint y: 99, distance: 22.0
click at [739, 99] on td "You have no license activation codes. On-premise licenses that use an activatio…" at bounding box center [699, 103] width 1108 height 17
click at [883, 137] on div "On Premise Licenses (0) Clear Load Save Save As Field Operator Value Select fil…" at bounding box center [721, 443] width 1178 height 841
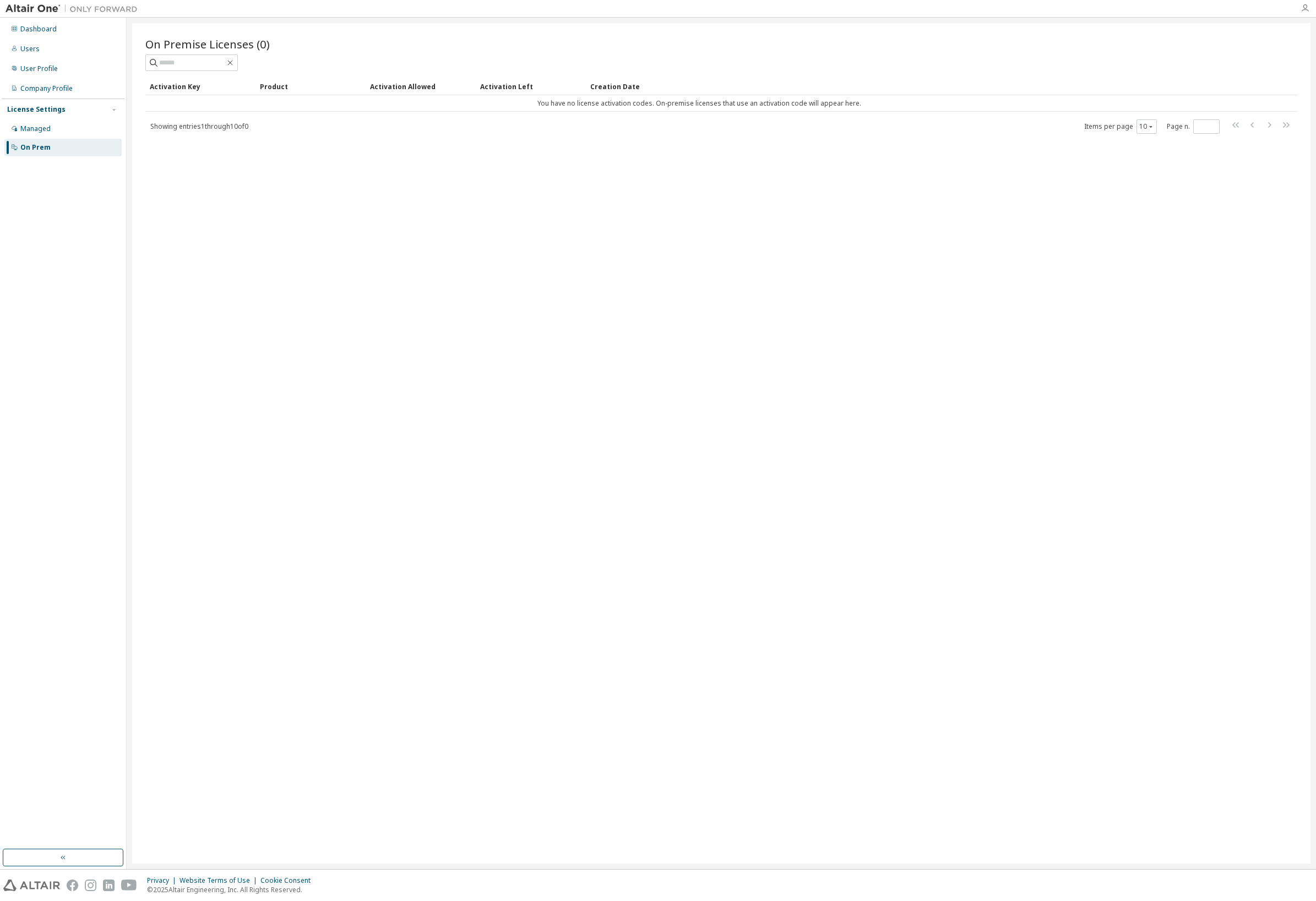
click at [1307, 10] on icon "button" at bounding box center [1305, 8] width 9 height 9
click at [955, 72] on div "On Premise Licenses (0) Clear Load Save Save As Field Operator Value Select fil…" at bounding box center [721, 85] width 1152 height 98
click at [27, 0] on html "Dashboard Users User Profile Company Profile License Settings Managed On Prem O…" at bounding box center [658, 450] width 1316 height 901
